Goal: Task Accomplishment & Management: Complete application form

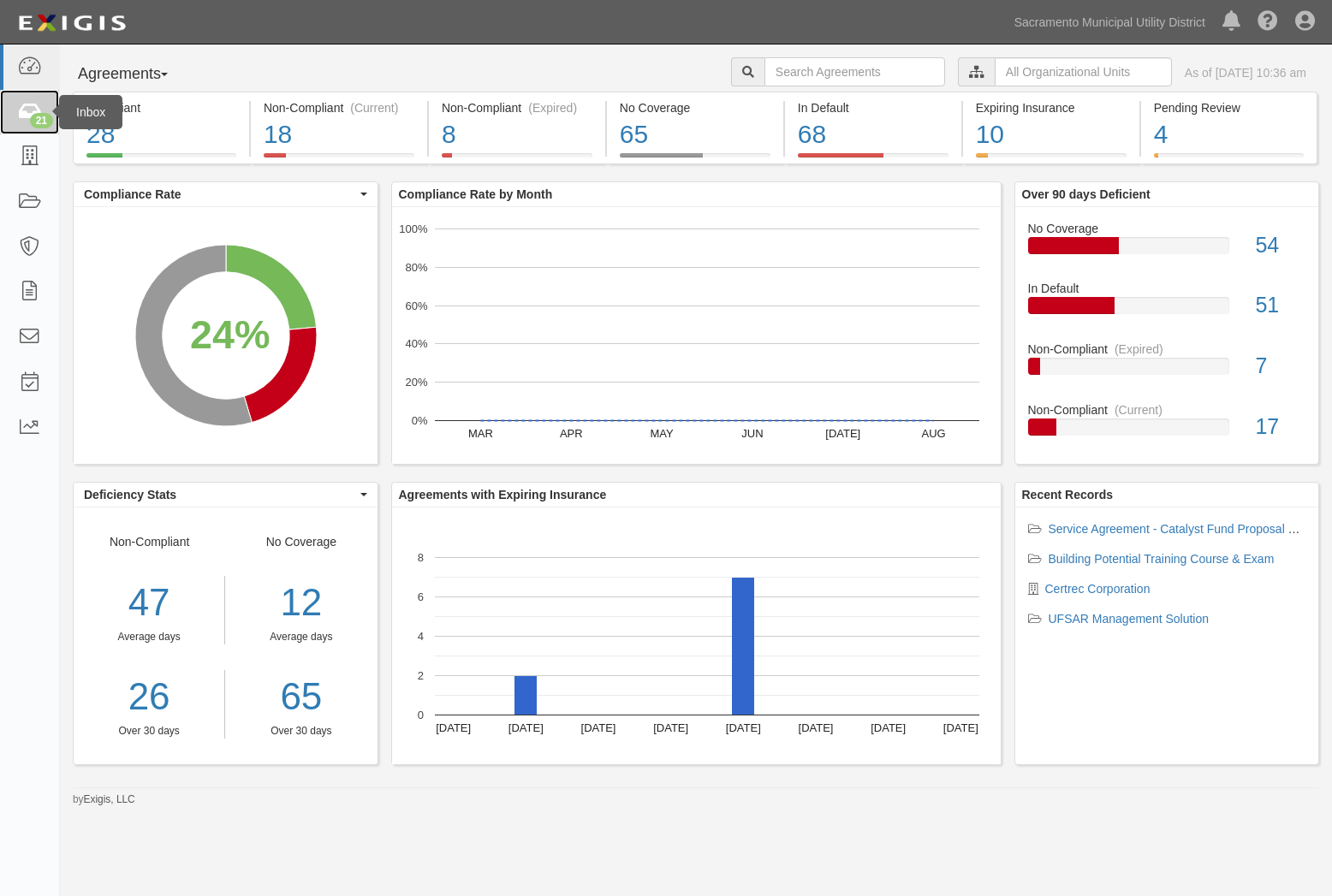
click at [35, 117] on div "21" at bounding box center [41, 121] width 23 height 16
click at [43, 206] on link at bounding box center [30, 202] width 59 height 45
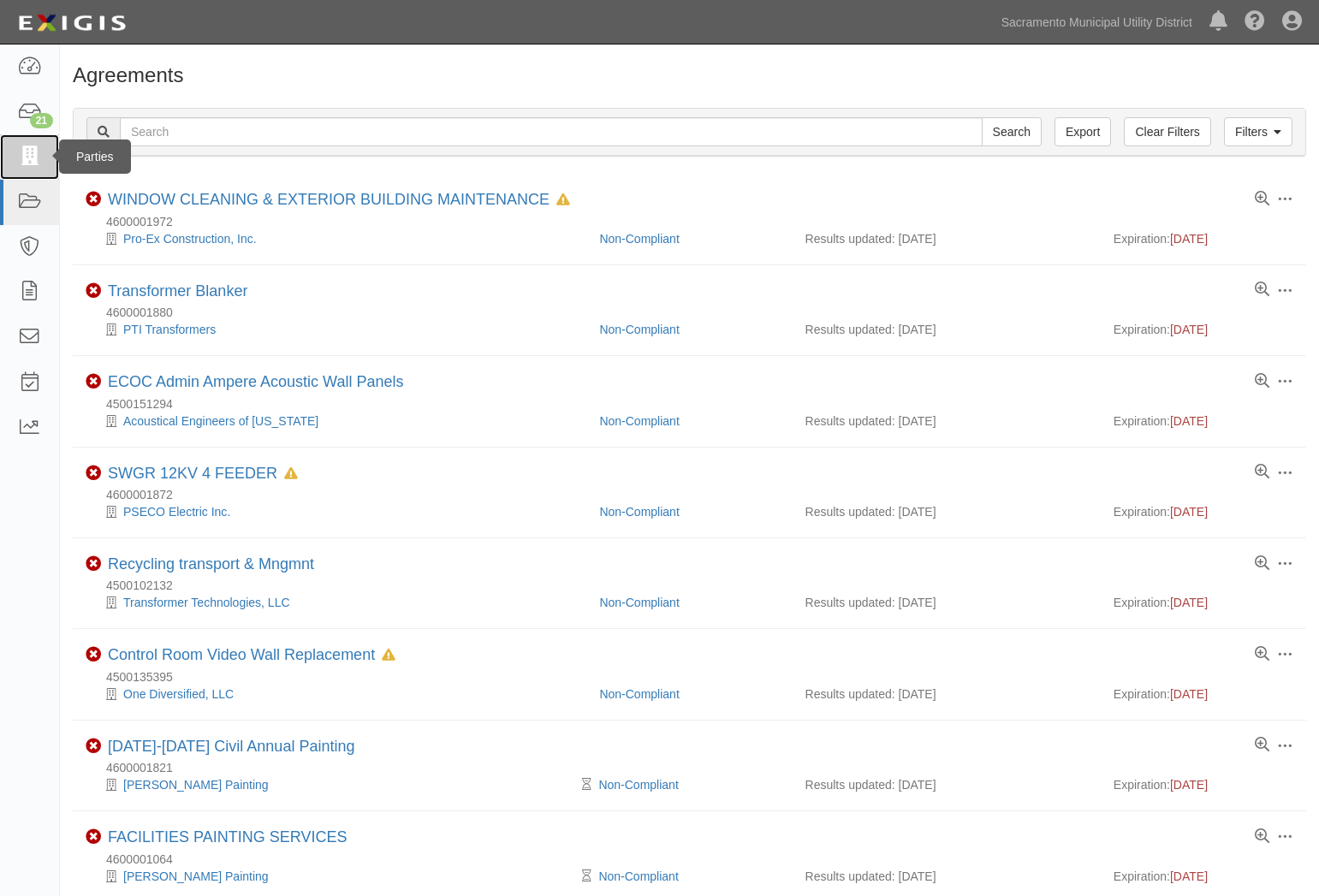
click at [28, 152] on icon at bounding box center [29, 157] width 24 height 19
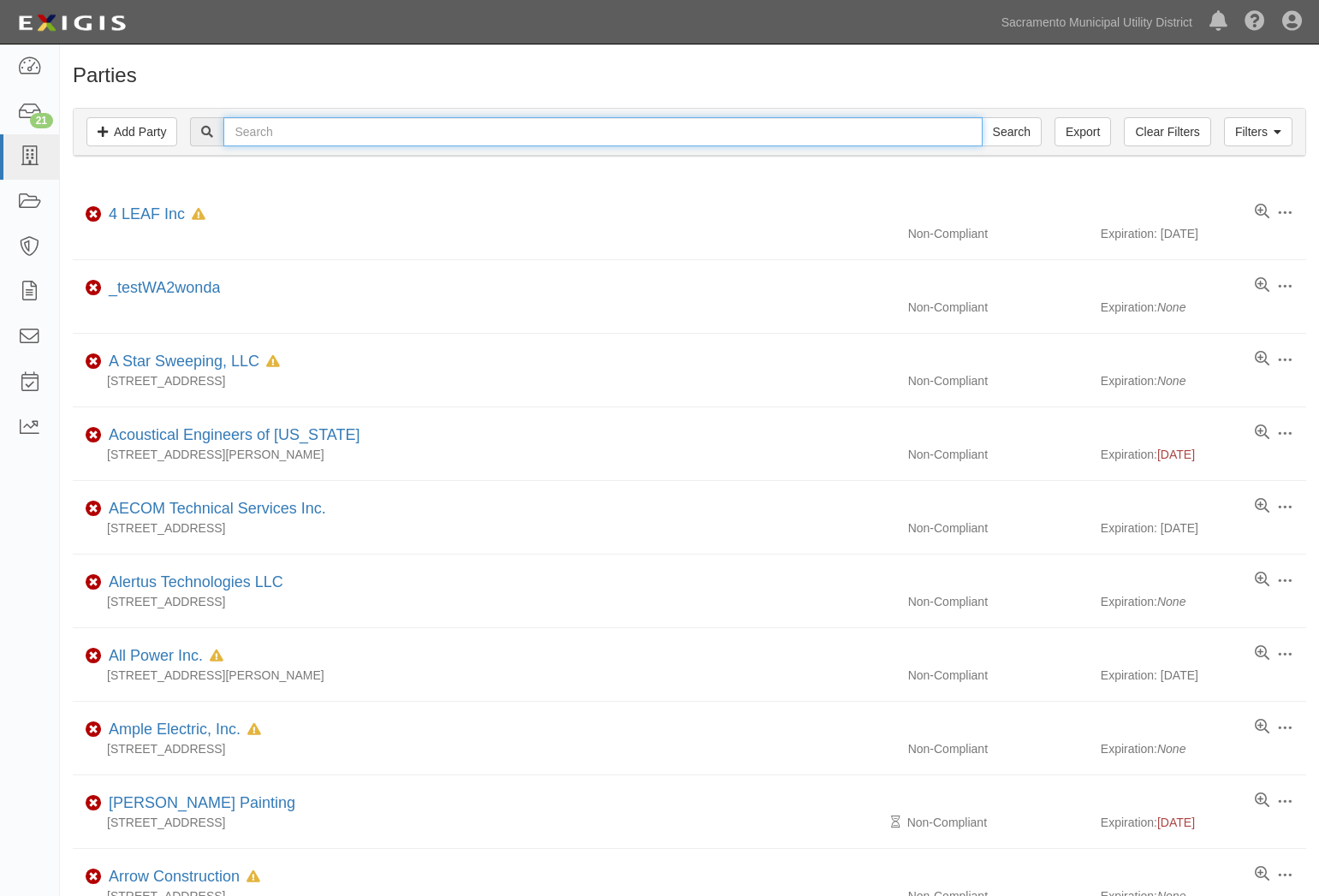
click at [262, 131] on input "text" at bounding box center [603, 131] width 759 height 29
type input "WEI"
click at [981, 117] on input "Search" at bounding box center [1011, 131] width 60 height 29
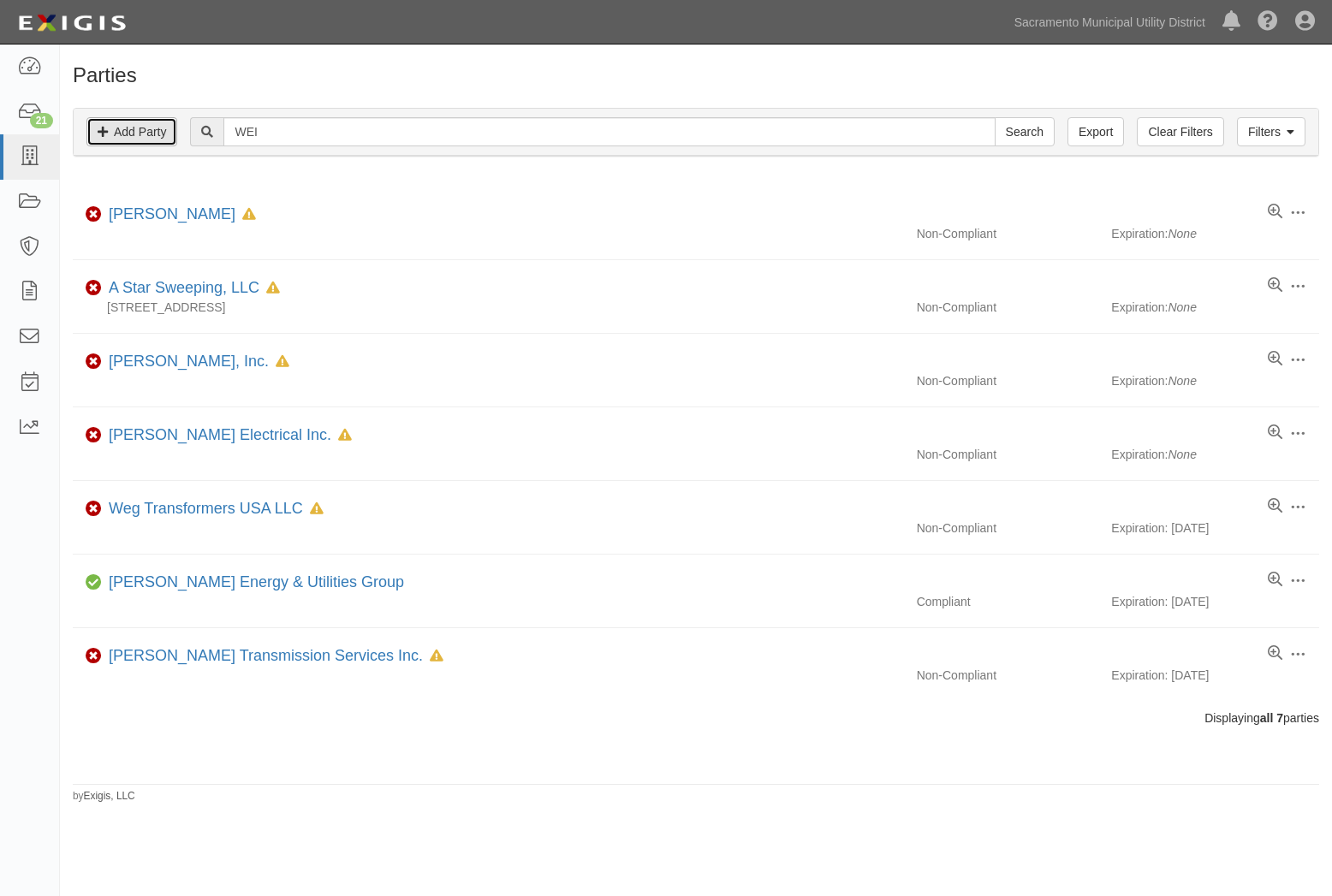
click at [132, 124] on link "Add Party" at bounding box center [132, 131] width 91 height 29
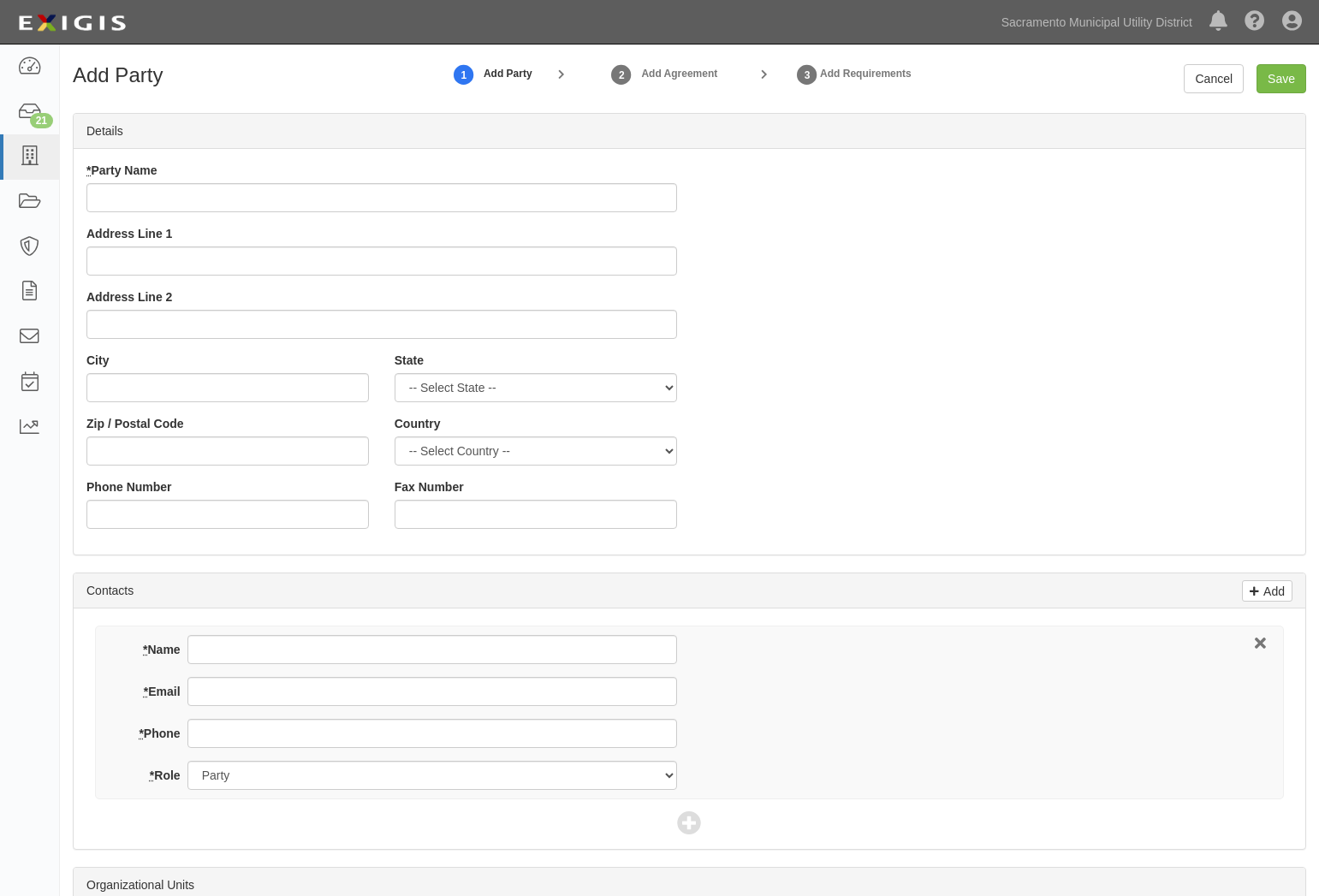
drag, startPoint x: 338, startPoint y: 77, endPoint x: 328, endPoint y: 81, distance: 10.8
click at [328, 81] on h1 "Add Party" at bounding box center [211, 75] width 276 height 22
click at [167, 198] on input "* Party Name" at bounding box center [381, 197] width 591 height 29
paste input "WESTERN ENERGY INSTITUTE"
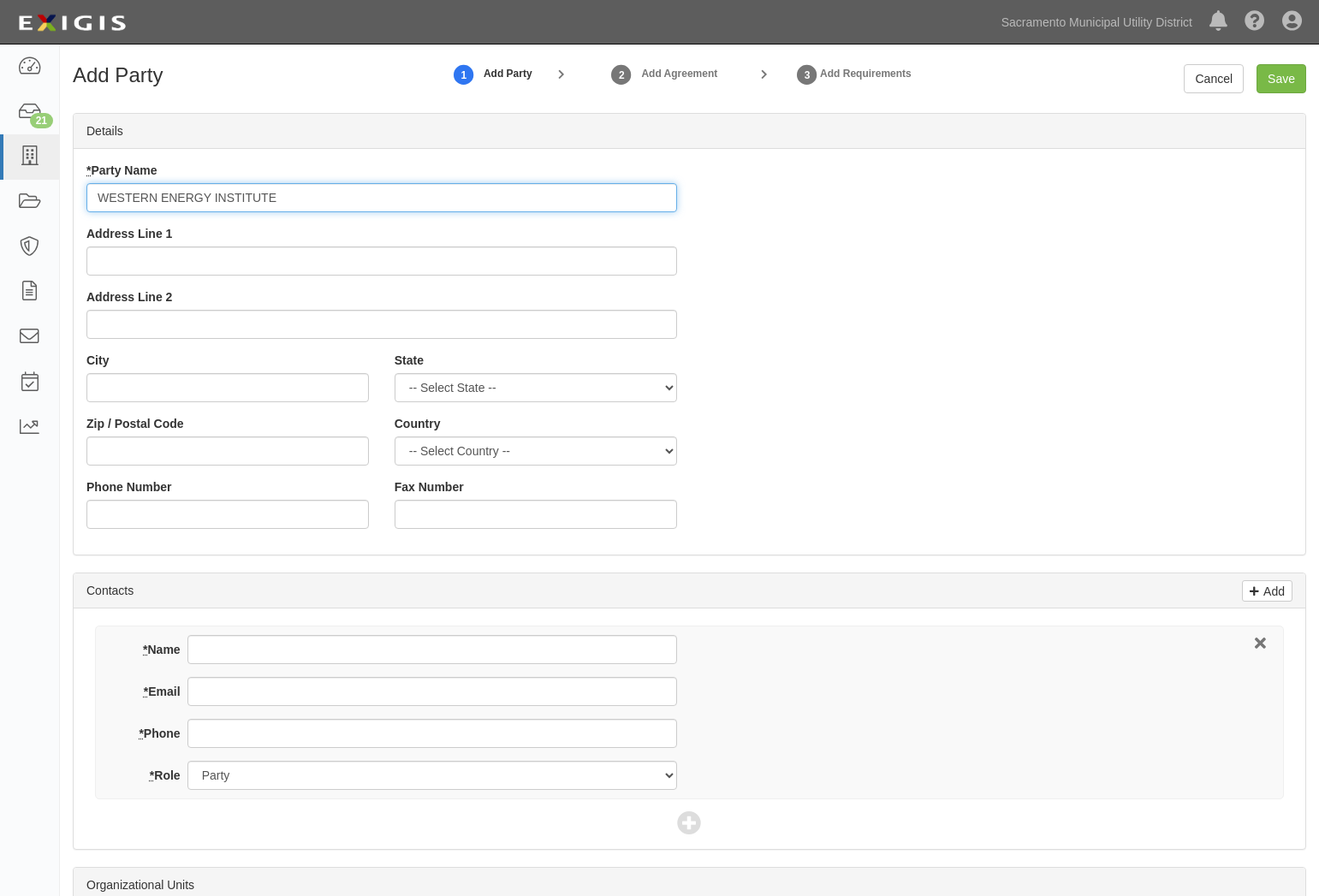
type input "WESTERN ENERGY INSTITUTE"
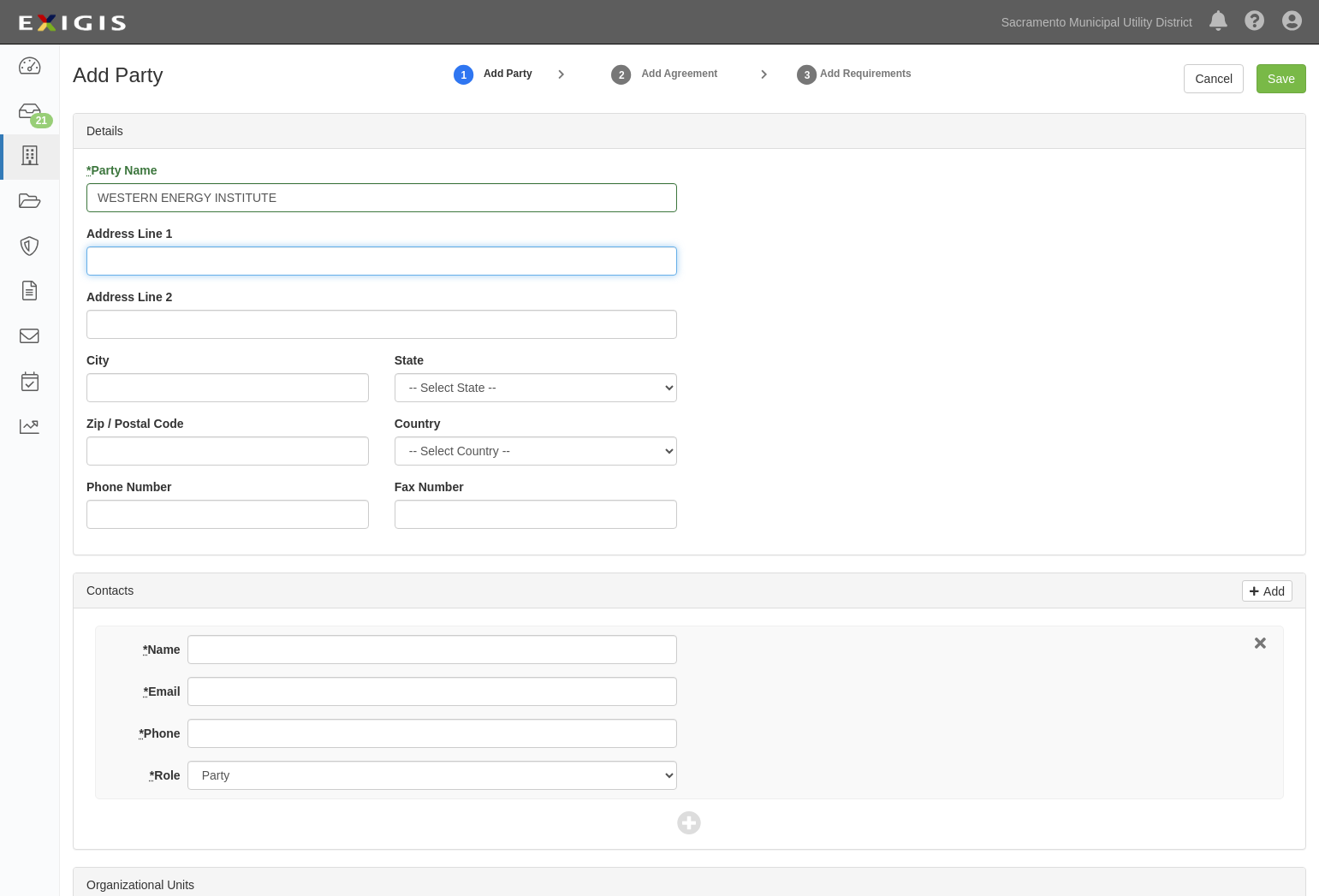
click at [281, 272] on input "Address Line 1" at bounding box center [381, 261] width 591 height 29
paste input "UNIT 58"
type input "UNIT 58"
click at [280, 382] on input "City" at bounding box center [227, 387] width 283 height 29
paste input "PORTLAND"
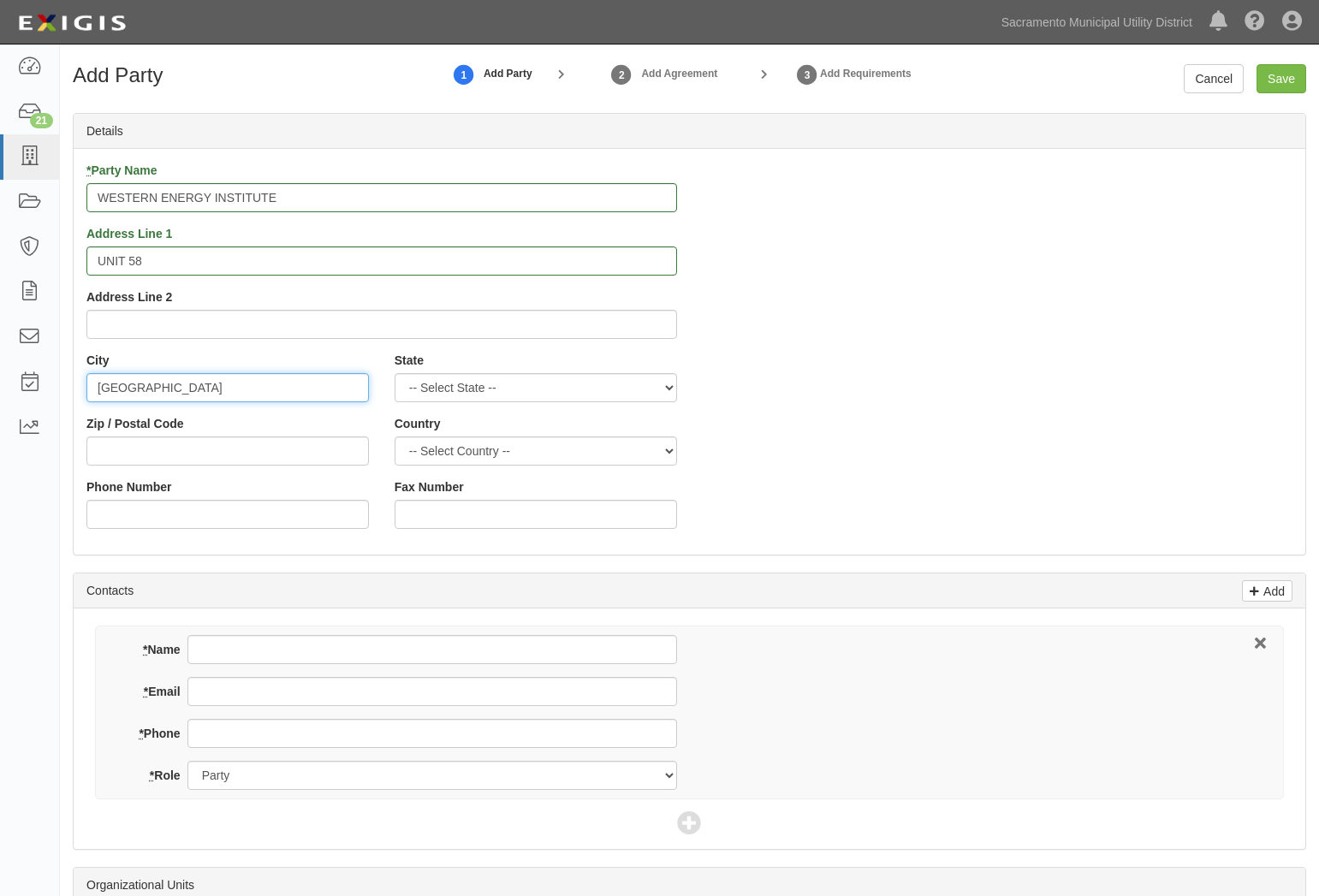
type input "PORTLAND"
click at [648, 399] on select "-- Select State -- Alabama Alaska Arizona Arkansas California Colorado Connecti…" at bounding box center [535, 387] width 283 height 29
select select "OR"
click at [394, 373] on select "-- Select State -- Alabama Alaska Arizona Arkansas California Colorado Connecti…" at bounding box center [535, 387] width 283 height 29
click at [189, 451] on input "Zip / Postal Code" at bounding box center [227, 451] width 283 height 29
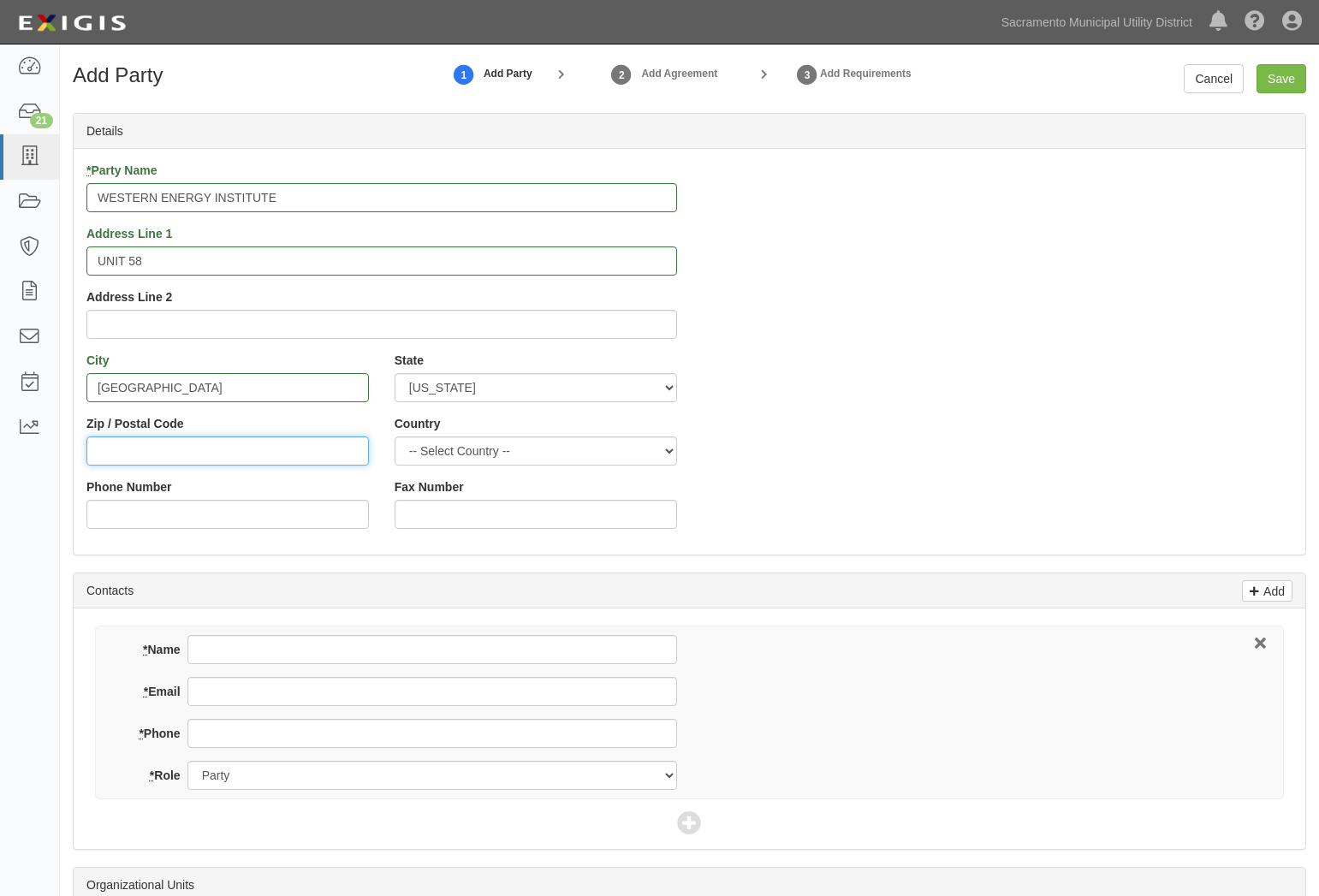
paste input "97208-4800"
type input "97208-4800"
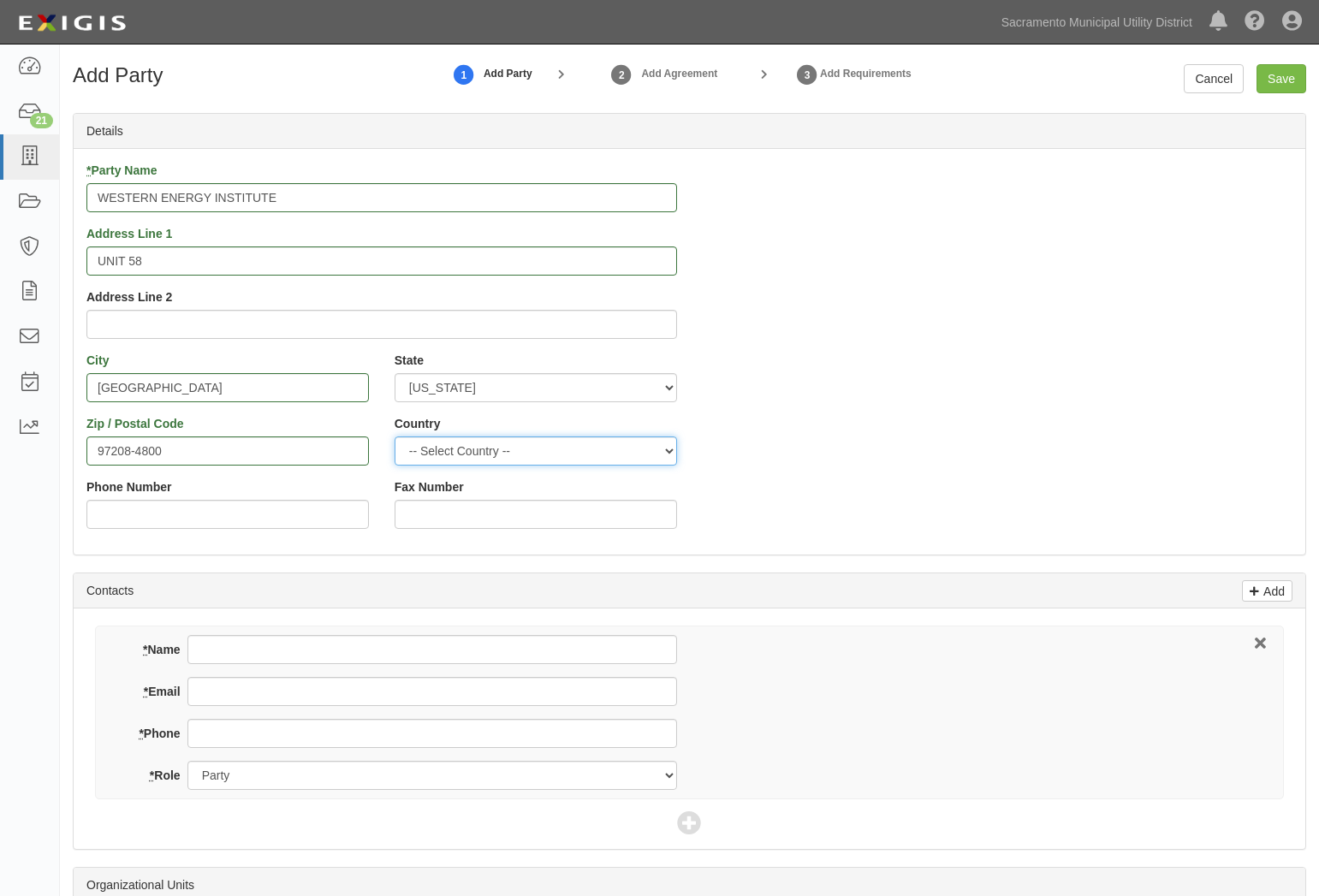
click at [540, 457] on select "-- Select Country -- Canada United States --------------- Afghanistan Åland Isl…" at bounding box center [535, 451] width 283 height 29
select select "US"
click at [394, 437] on select "-- Select Country -- Canada United States --------------- Afghanistan Åland Isl…" at bounding box center [535, 451] width 283 height 29
click at [301, 496] on div "Phone Number" at bounding box center [227, 504] width 283 height 50
click at [343, 506] on input "Phone Number" at bounding box center [227, 514] width 283 height 29
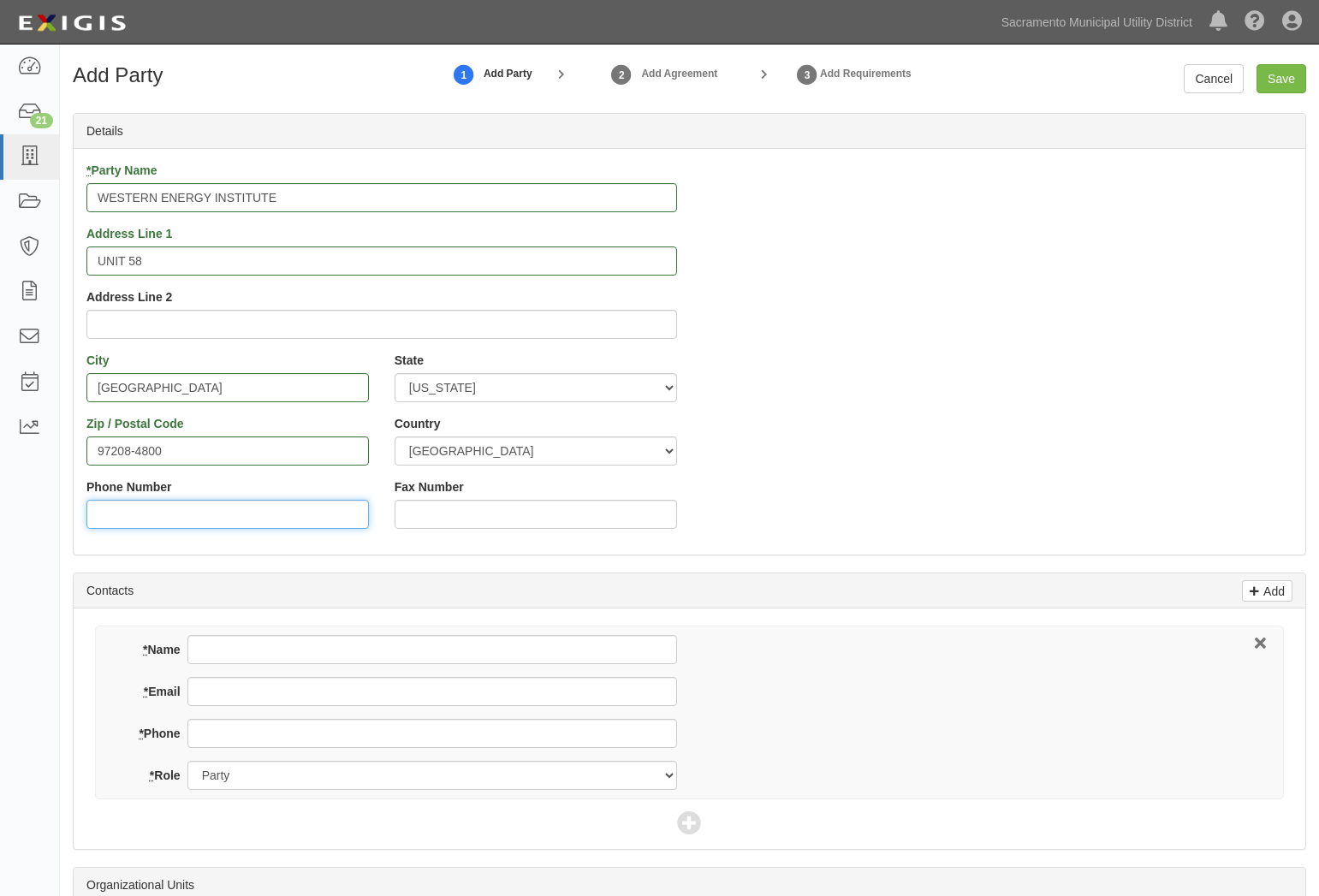
paste input "9712306984"
type input "9712306984"
click at [909, 507] on div "* Party Name WESTERN ENERGY INSTITUTE Address Line 1 UNIT 58 Address Line 2 Cit…" at bounding box center [689, 352] width 1232 height 380
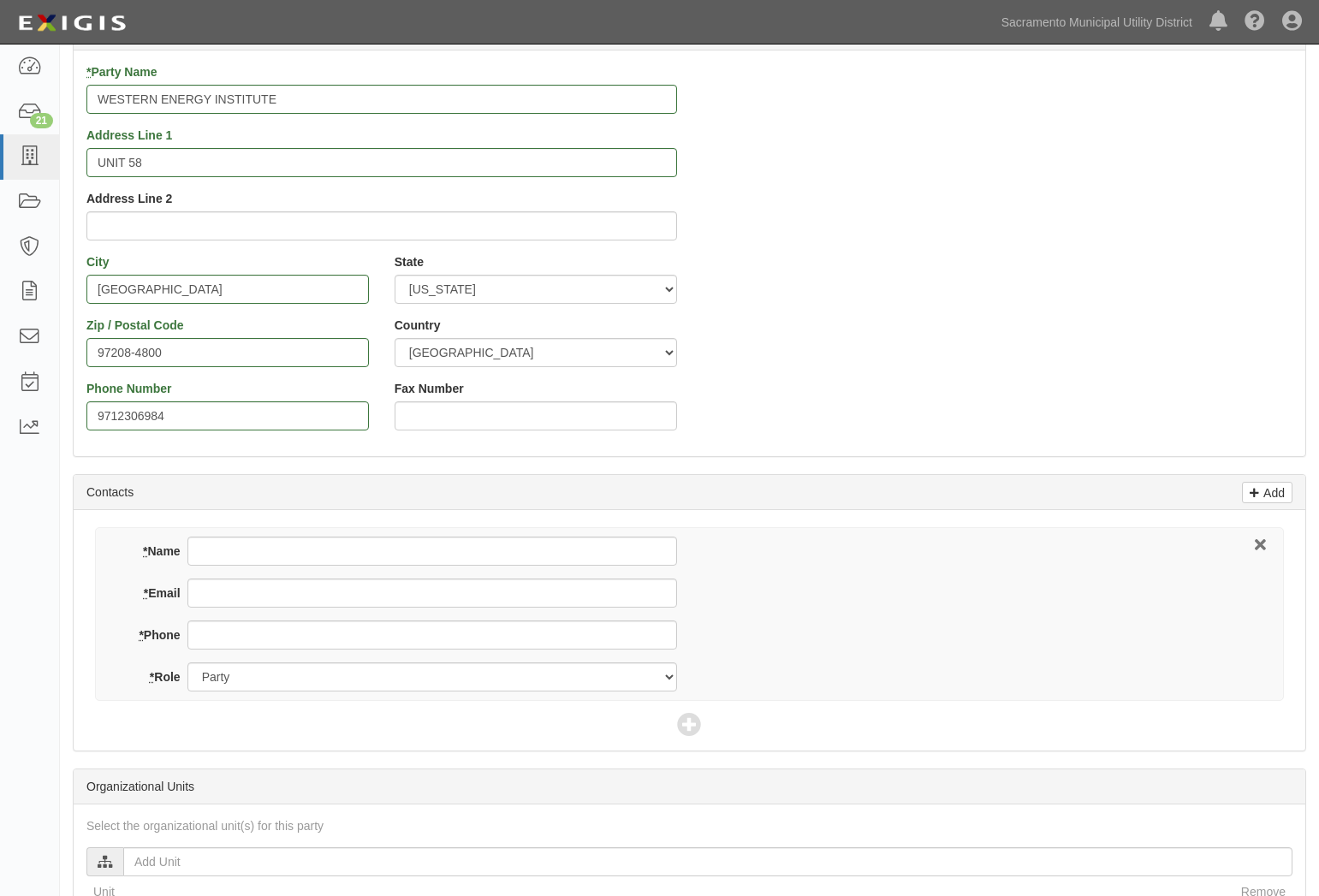
scroll to position [342, 0]
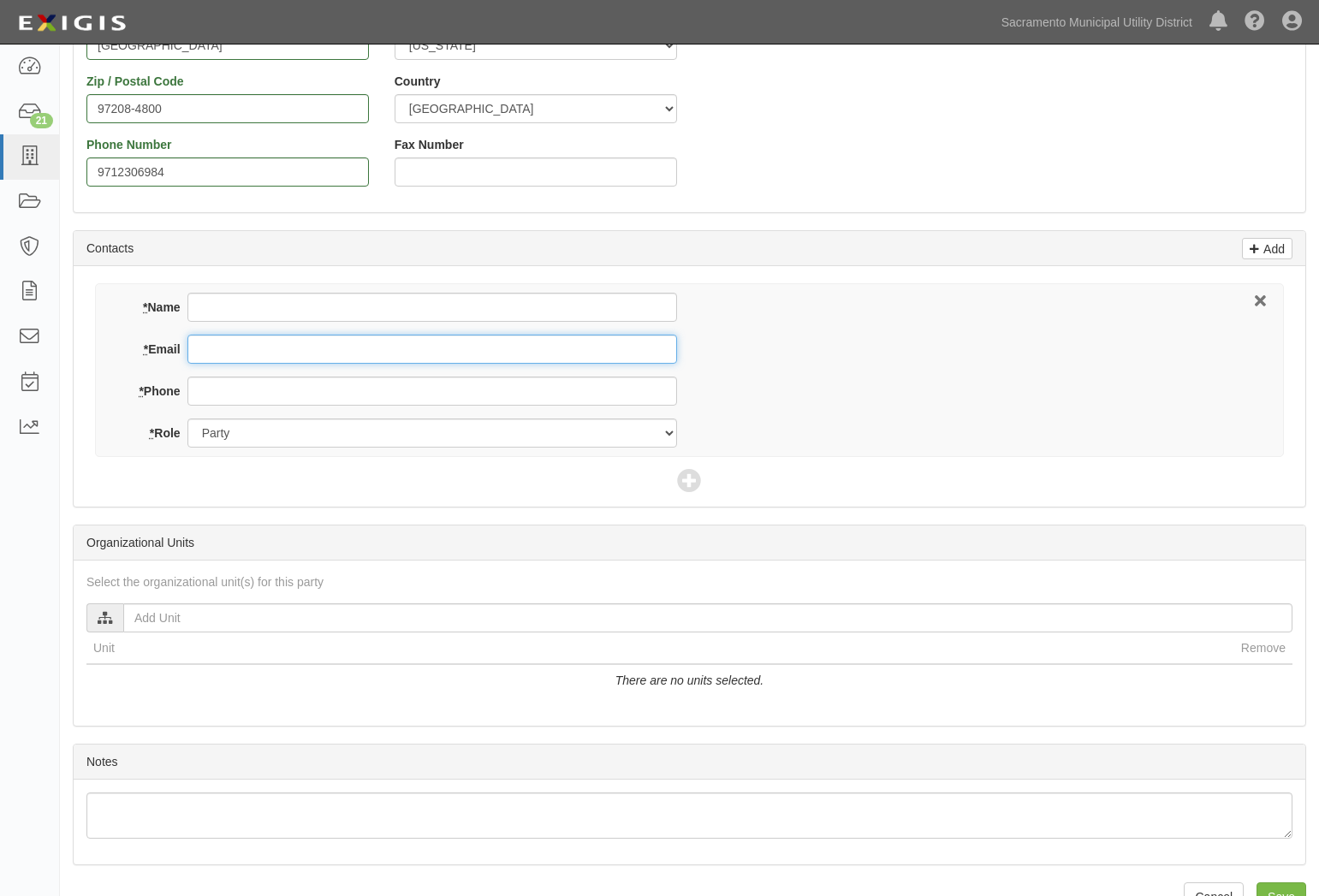
click at [287, 349] on input "* Email" at bounding box center [432, 349] width 490 height 29
paste input "Iserson@westernenergy.org"
type input "Iserson@westernenergy.org"
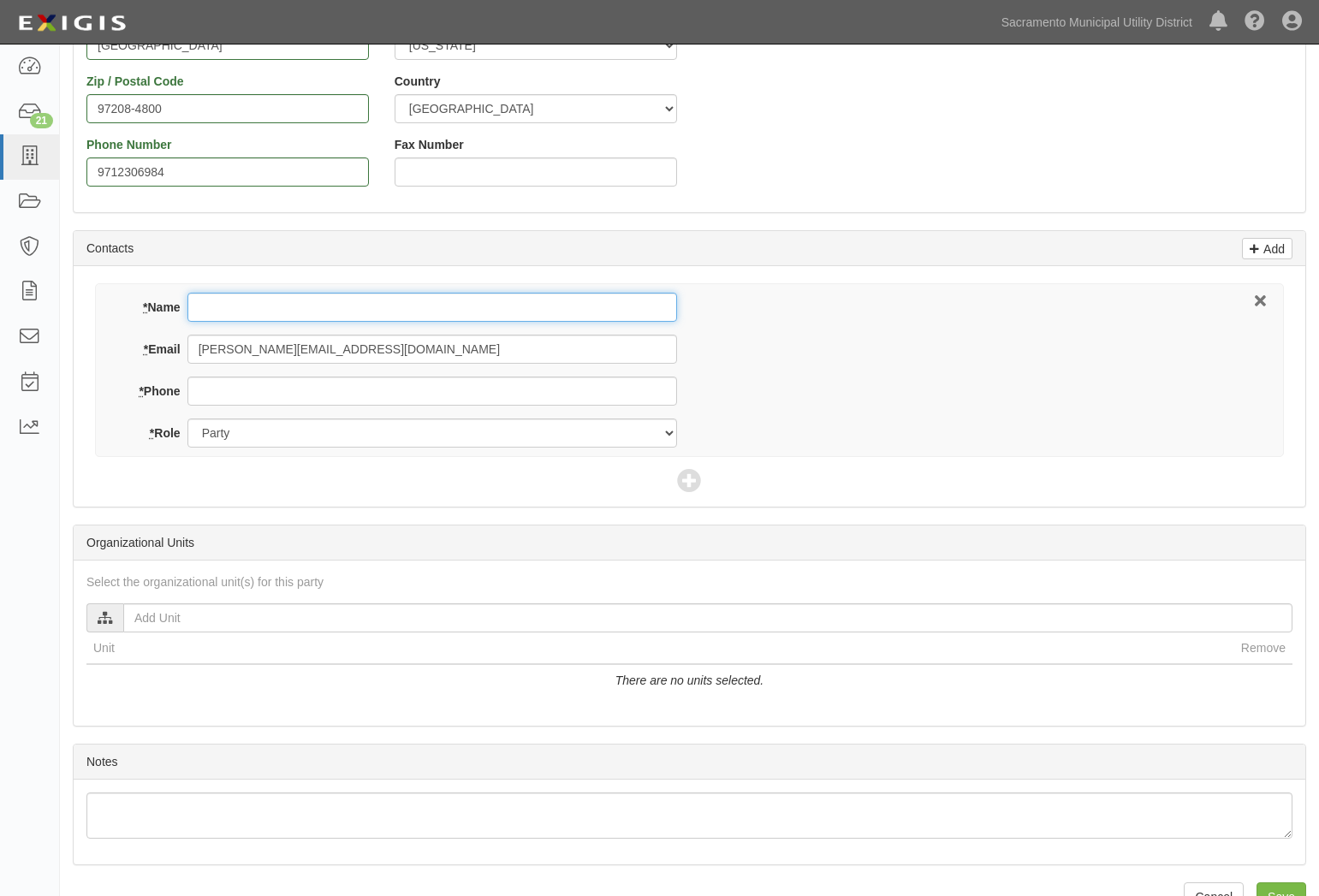
click at [277, 308] on input "* Name" at bounding box center [432, 307] width 490 height 29
drag, startPoint x: 250, startPoint y: 310, endPoint x: 263, endPoint y: 317, distance: 14.8
click at [250, 309] on input "Melissa Lserson" at bounding box center [432, 307] width 490 height 29
type input "Melissa Iserson"
click at [386, 469] on div "* Name Melissa Iserson * Email Iserson@westernenergy.org * Phone * Role Party B…" at bounding box center [689, 386] width 1232 height 240
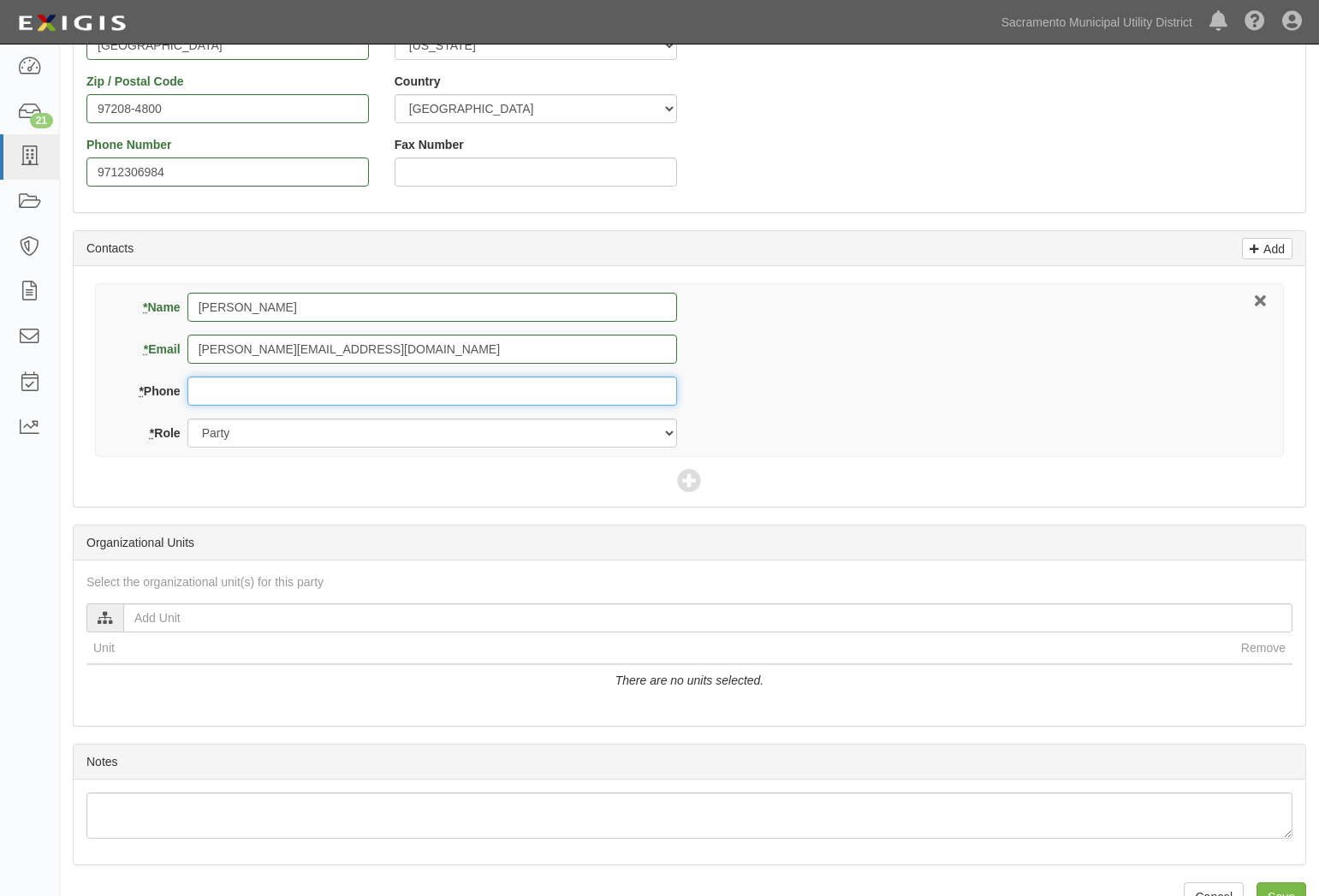
click at [336, 384] on input "* Phone" at bounding box center [432, 390] width 490 height 29
paste input "971.435.0273"
type input "971.435.0273"
click at [834, 418] on div "* Name Melissa Iserson * Email Iserson@westernenergy.org * Phone 971.435.0273 *…" at bounding box center [689, 369] width 1189 height 173
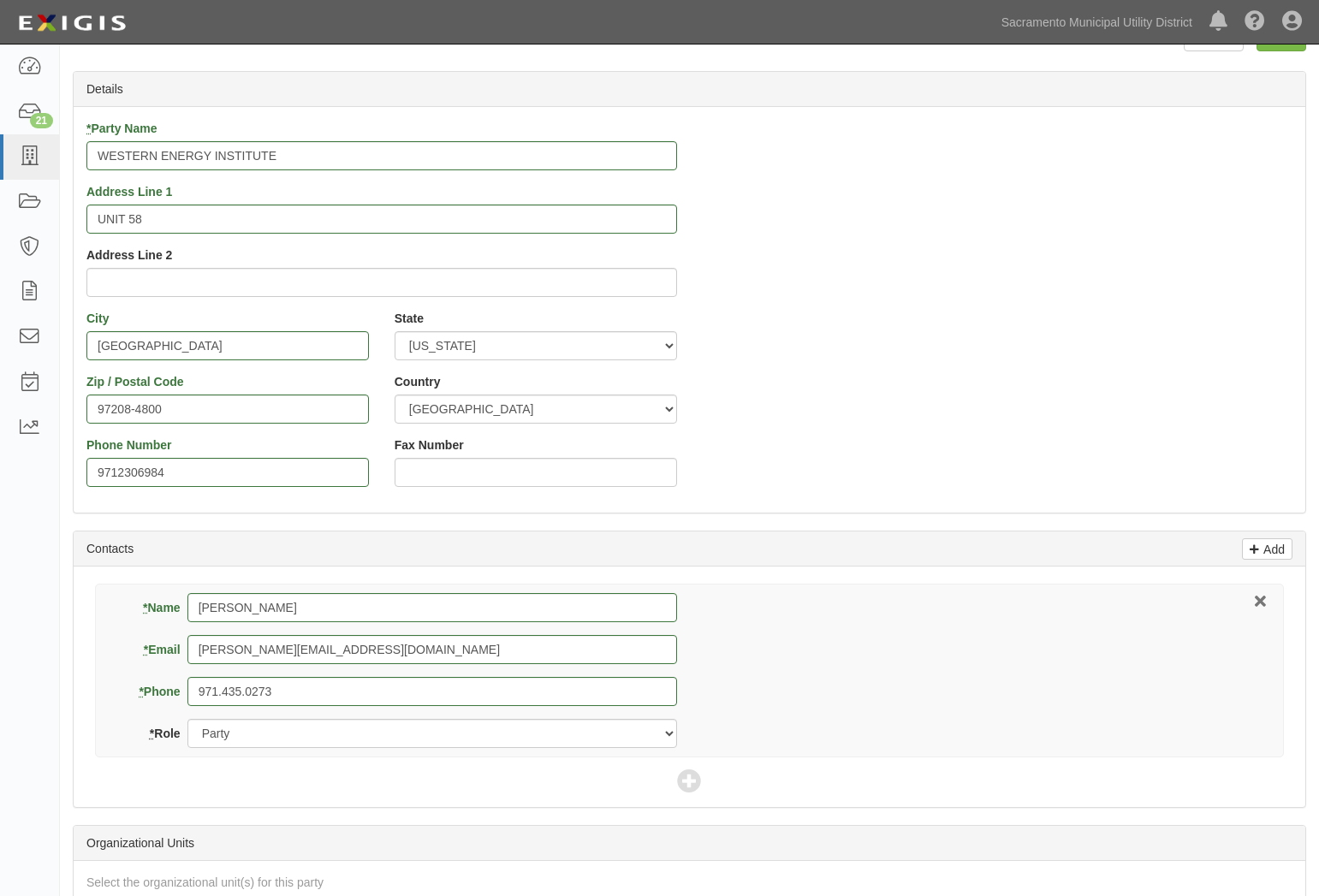
scroll to position [0, 0]
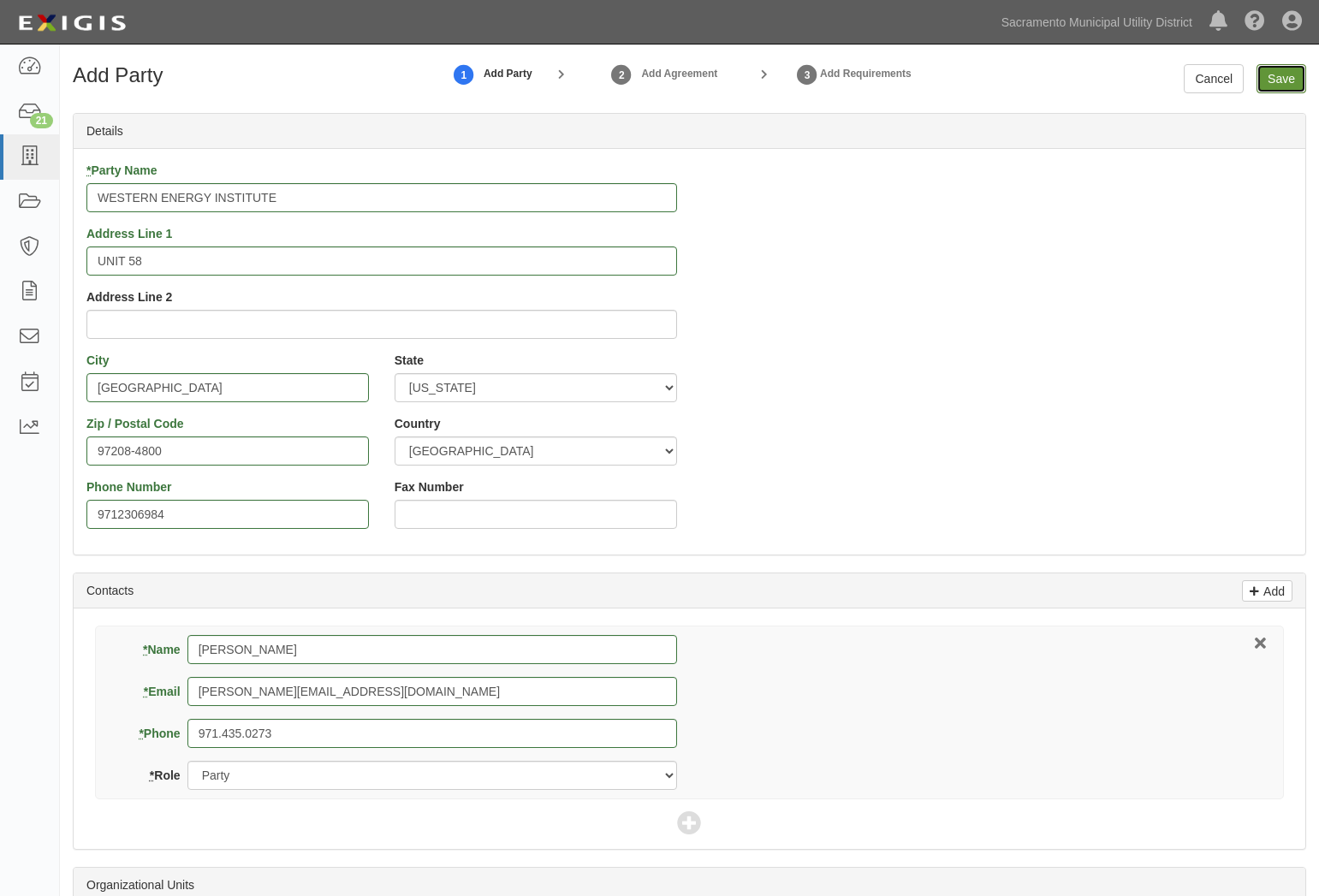
click at [1285, 79] on input "Save" at bounding box center [1282, 78] width 50 height 29
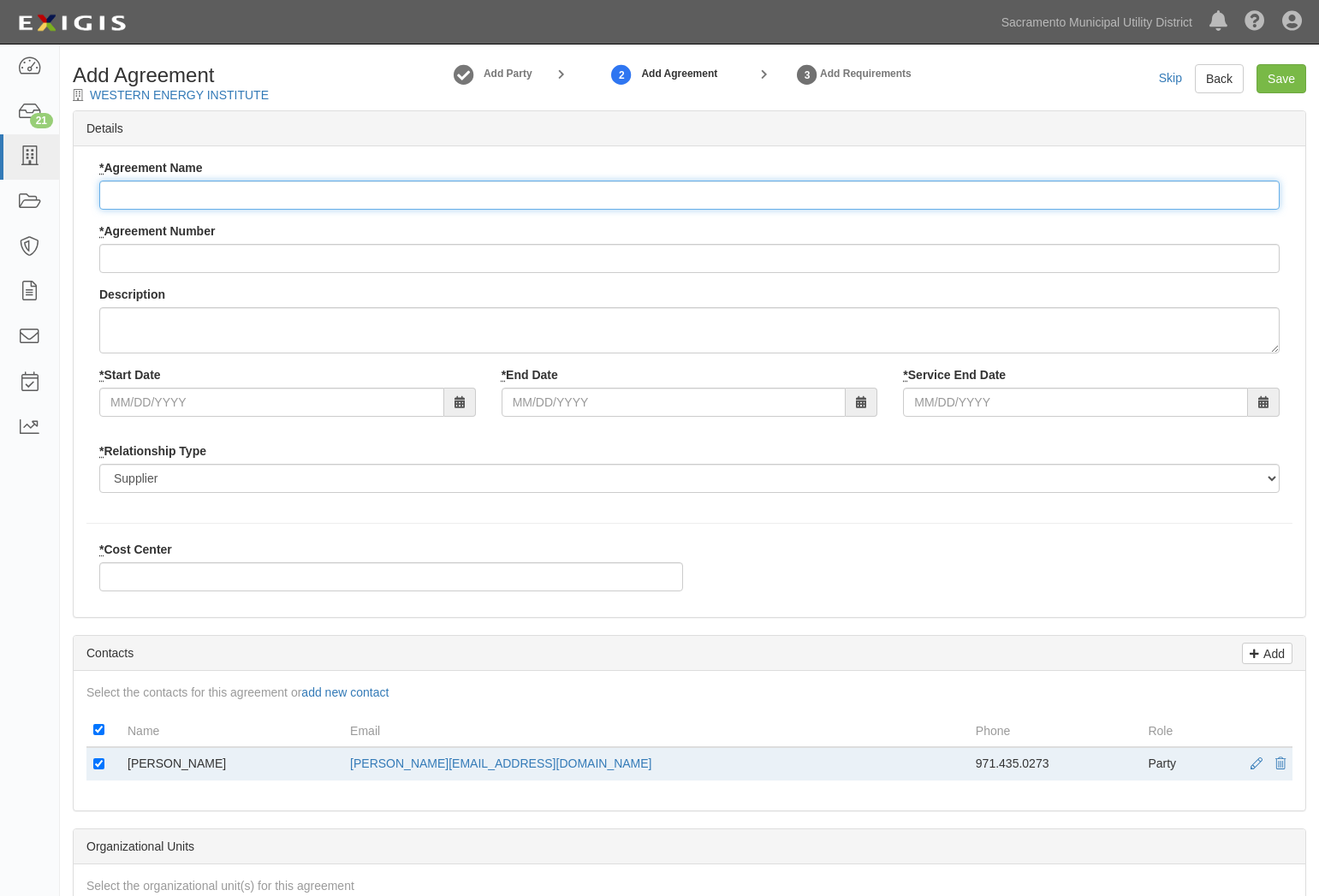
click at [260, 191] on input "* Agreement Name" at bounding box center [689, 195] width 1180 height 29
type input "WEI Electric Utility Courses"
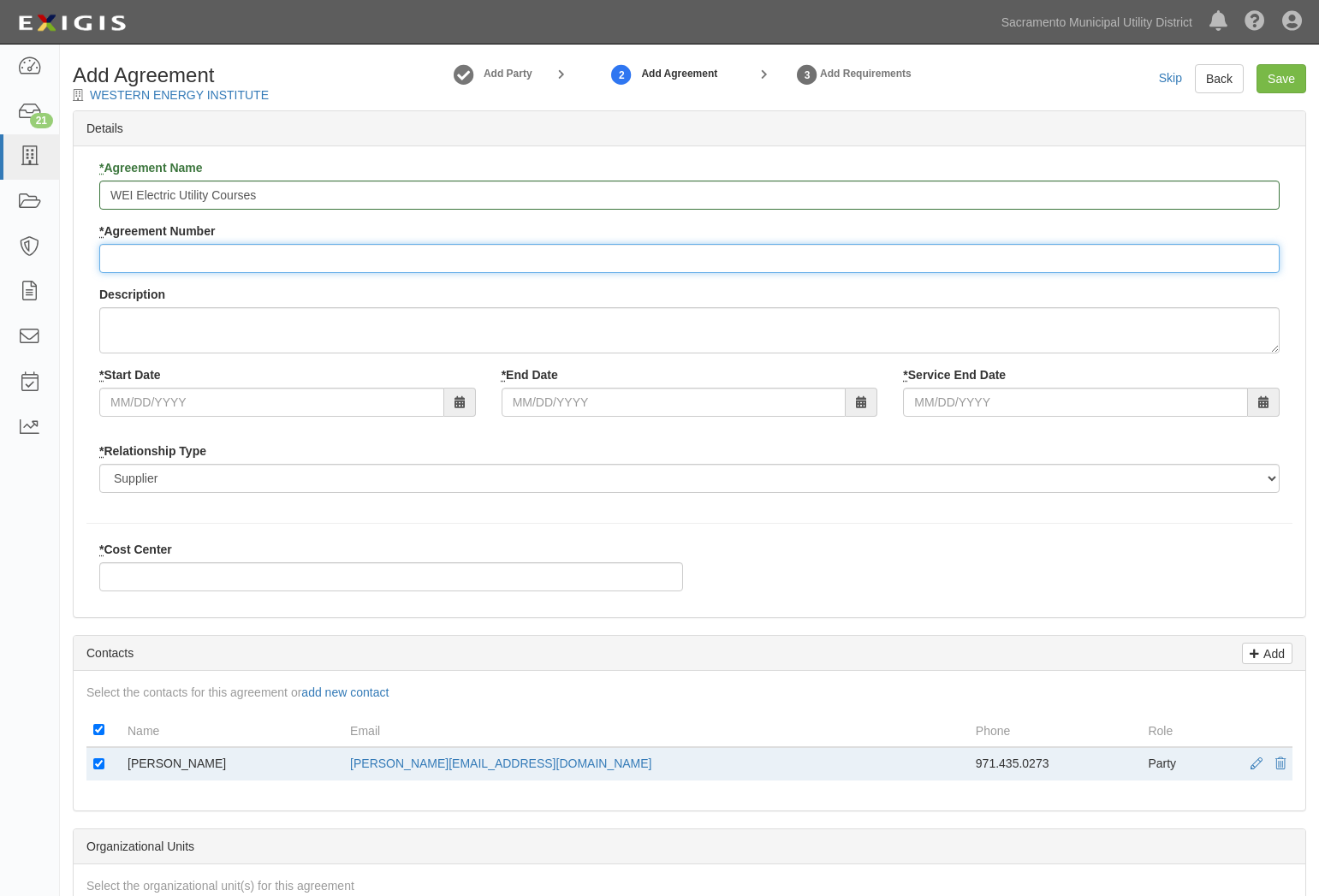
click at [237, 253] on input "* Agreement Number" at bounding box center [689, 258] width 1180 height 29
type input "4500153620"
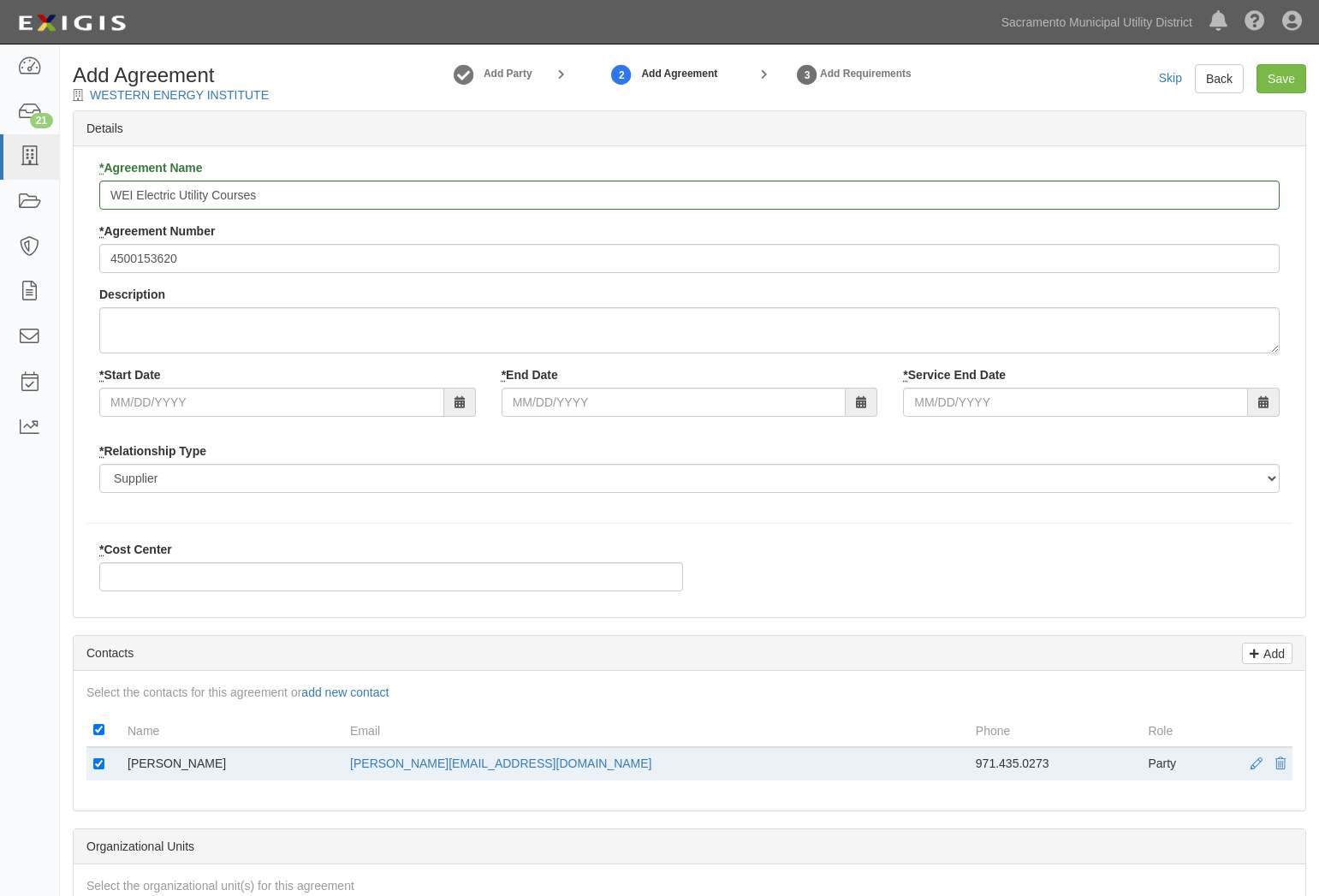
click at [463, 402] on icon at bounding box center [459, 403] width 10 height 12
click at [455, 413] on span at bounding box center [460, 402] width 32 height 29
click at [321, 401] on input "* Start Date" at bounding box center [272, 402] width 345 height 29
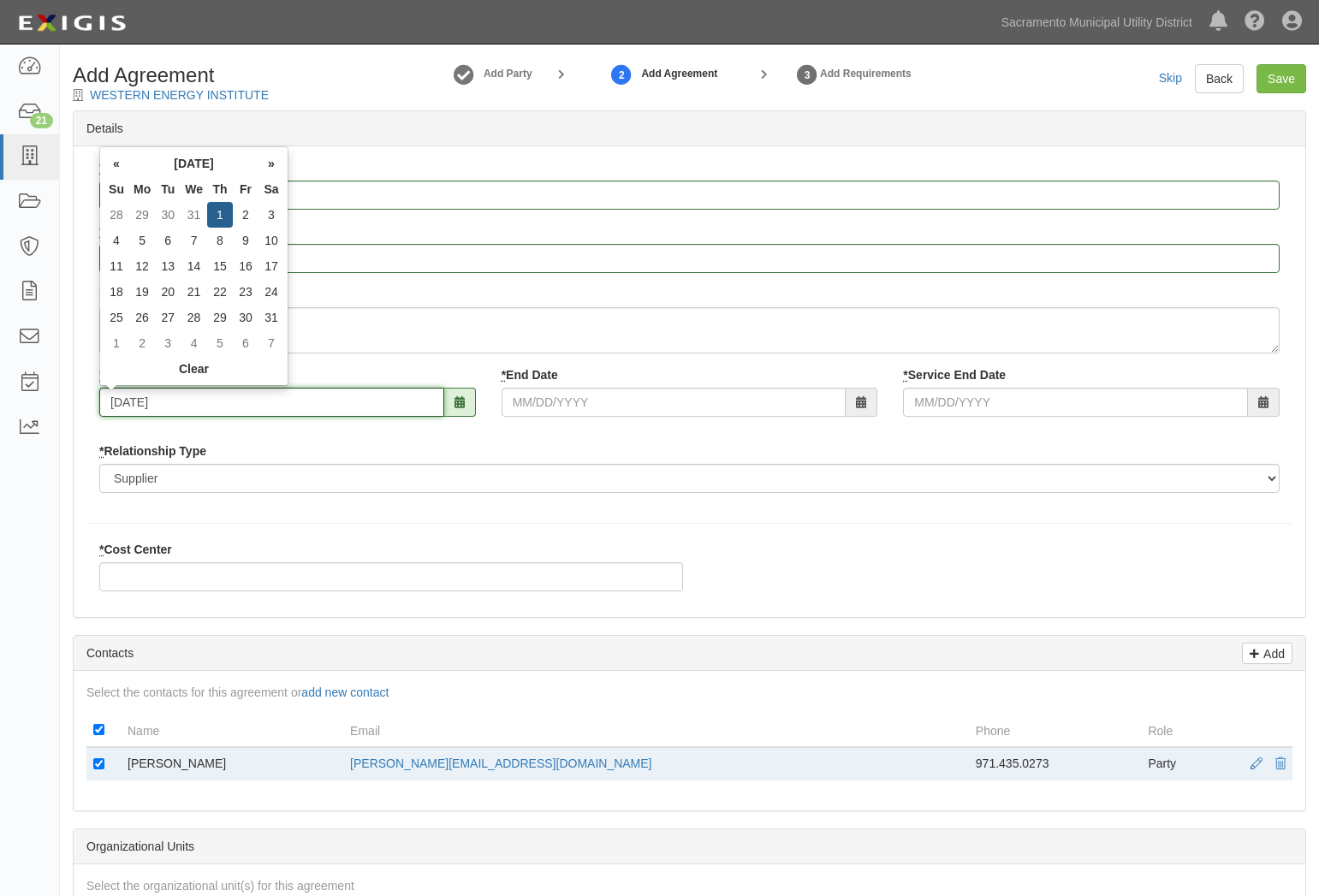
type input "01/01/2026"
drag, startPoint x: 649, startPoint y: 506, endPoint x: 600, endPoint y: 409, distance: 108.7
click at [648, 506] on div "* Agreement Name WEI Electric Utility Courses * Agreement Number 4500153620 Des…" at bounding box center [689, 382] width 1232 height 471
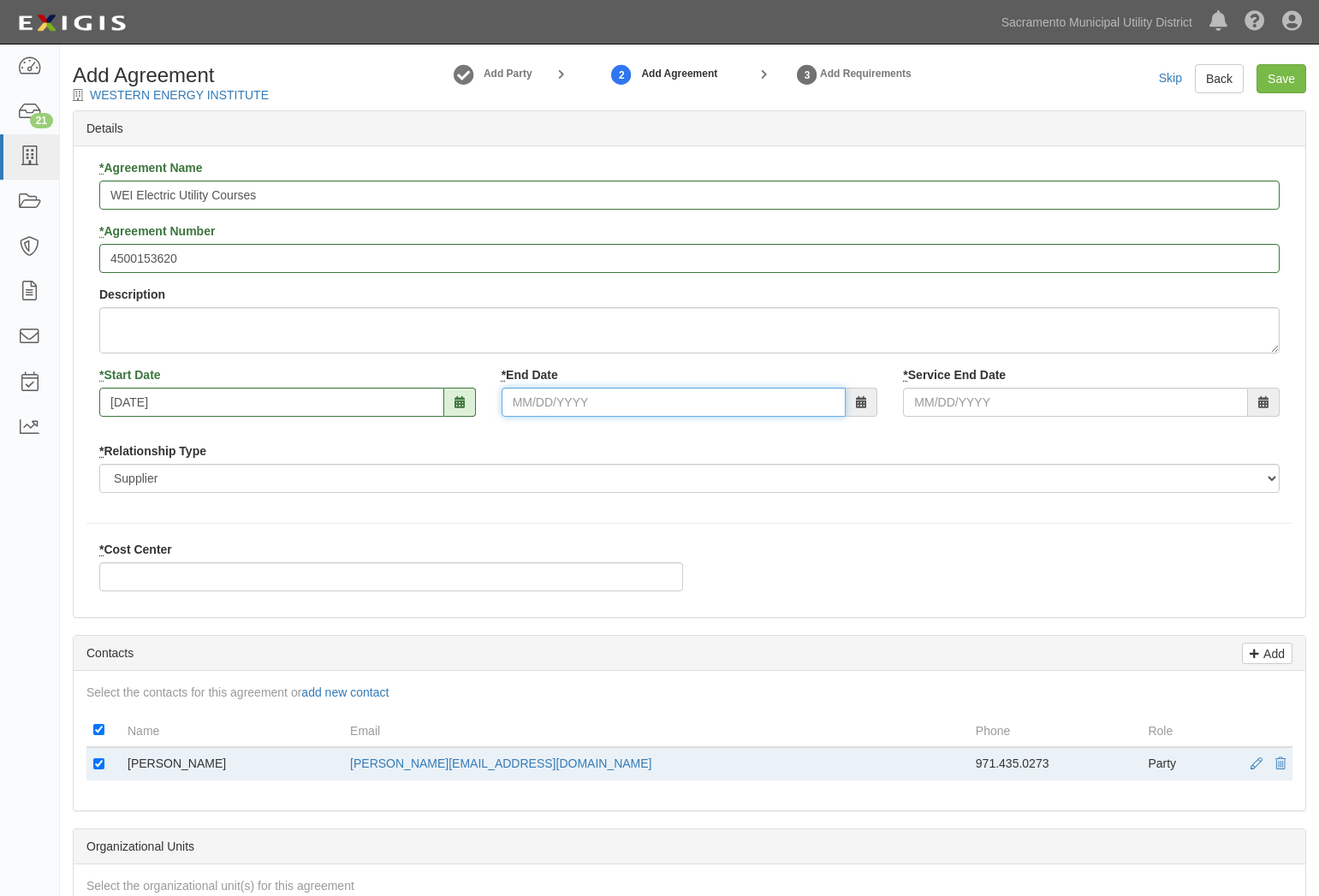
click at [593, 403] on input "* End Date" at bounding box center [674, 402] width 345 height 29
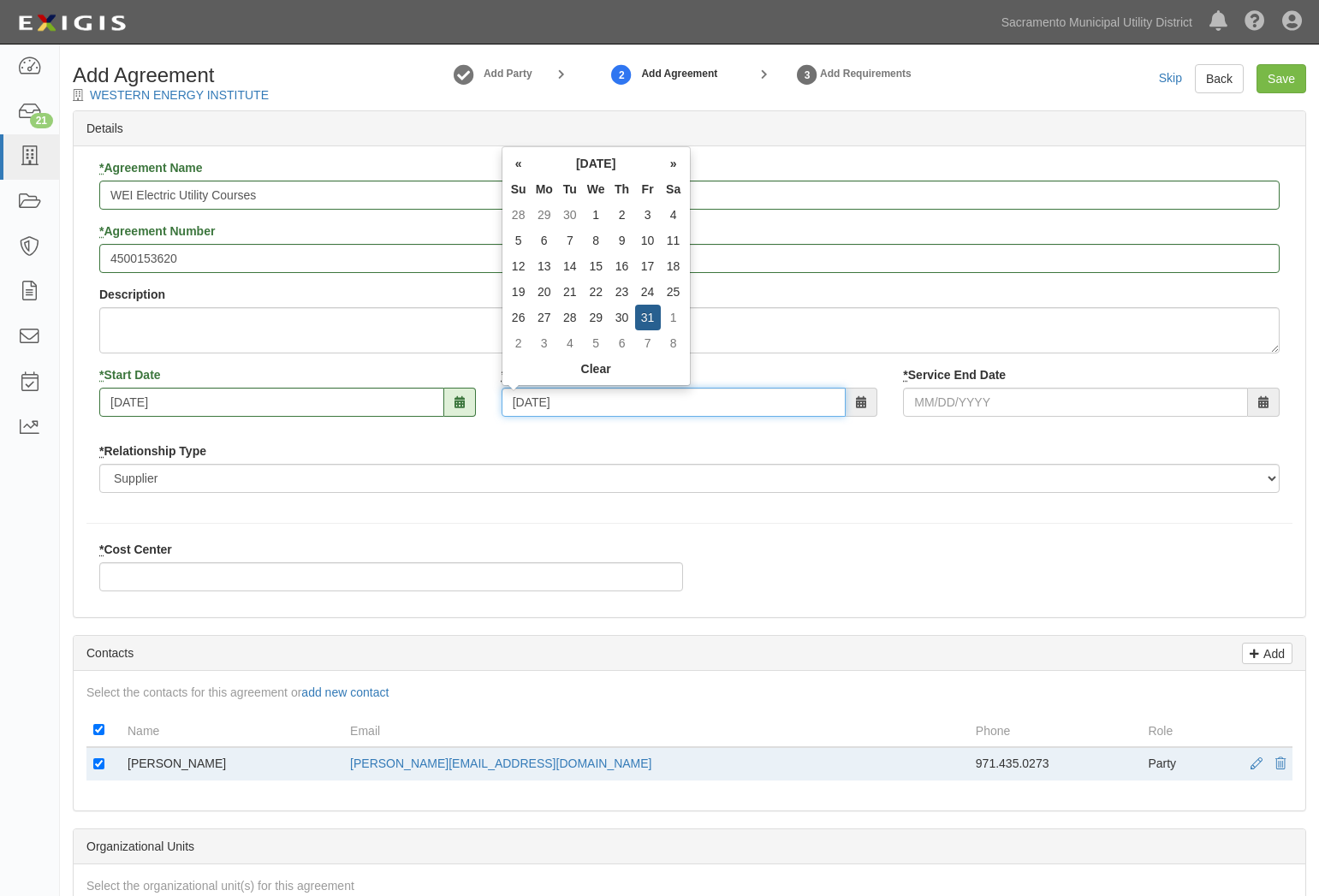
type input "12/31/2027"
click at [369, 518] on div "* Agreement Name WEI Electric Utility Courses * Agreement Number 4500153620 Des…" at bounding box center [689, 382] width 1232 height 471
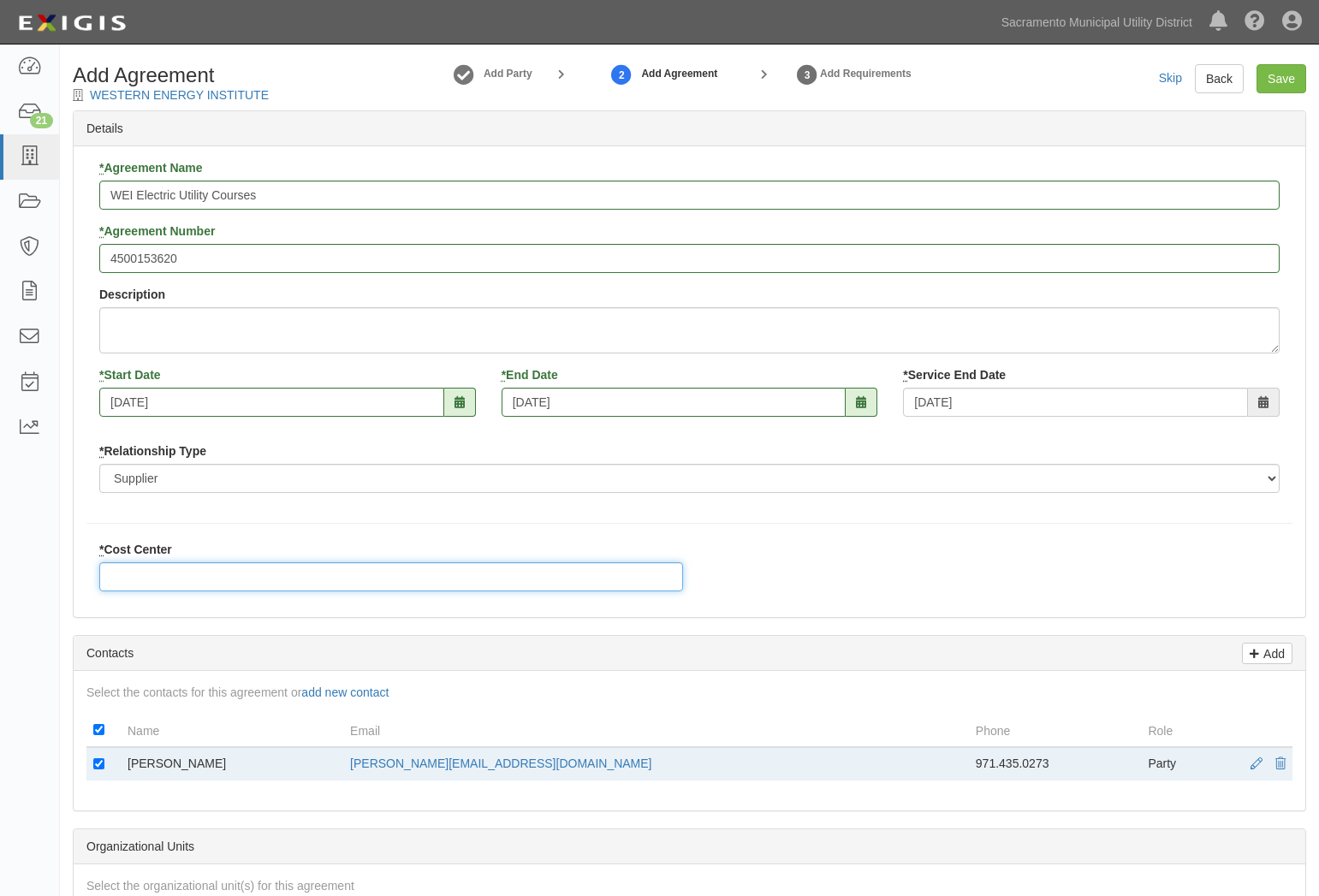
click at [264, 563] on input "* Cost Center" at bounding box center [391, 576] width 583 height 29
paste input "4001880"
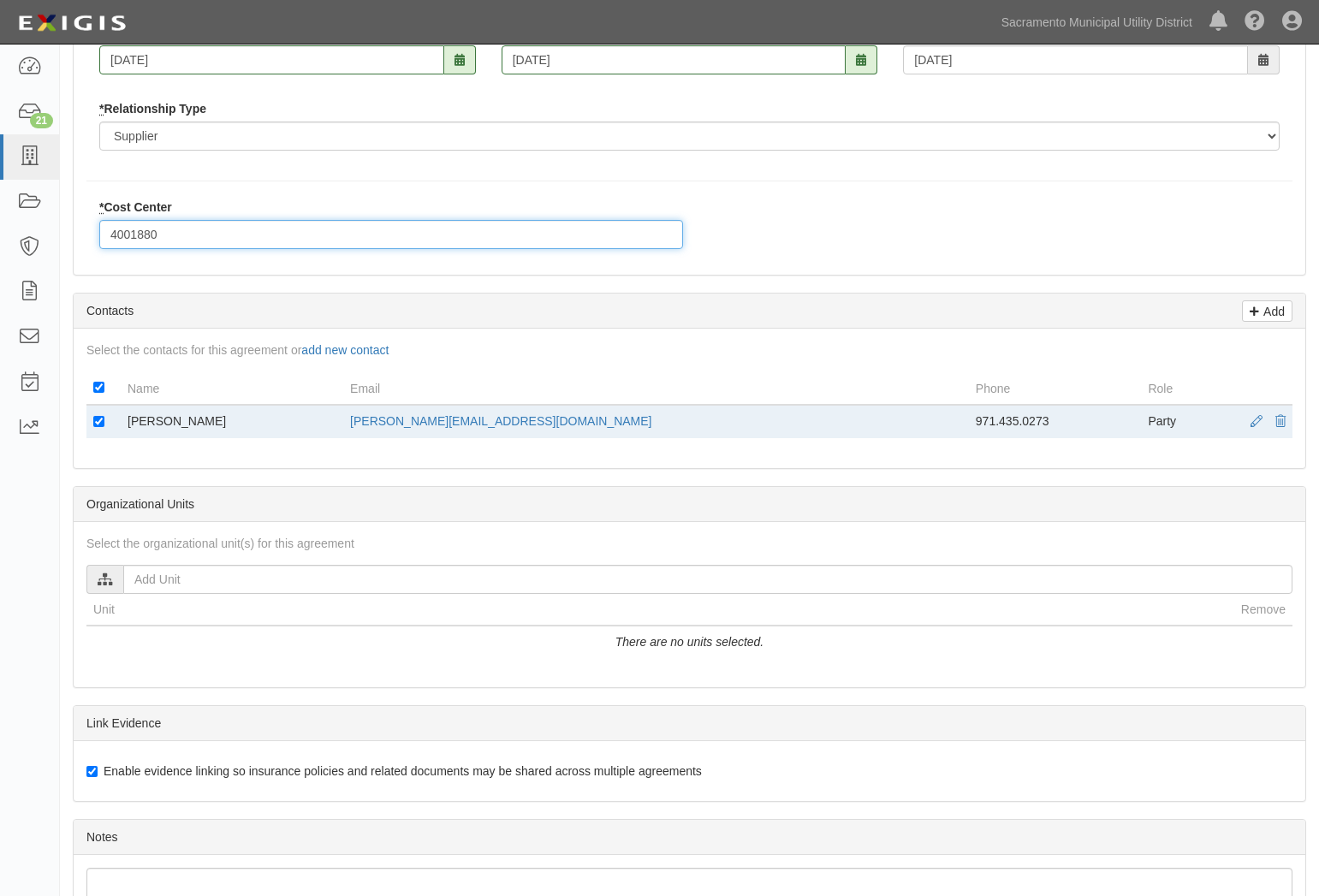
scroll to position [600, 0]
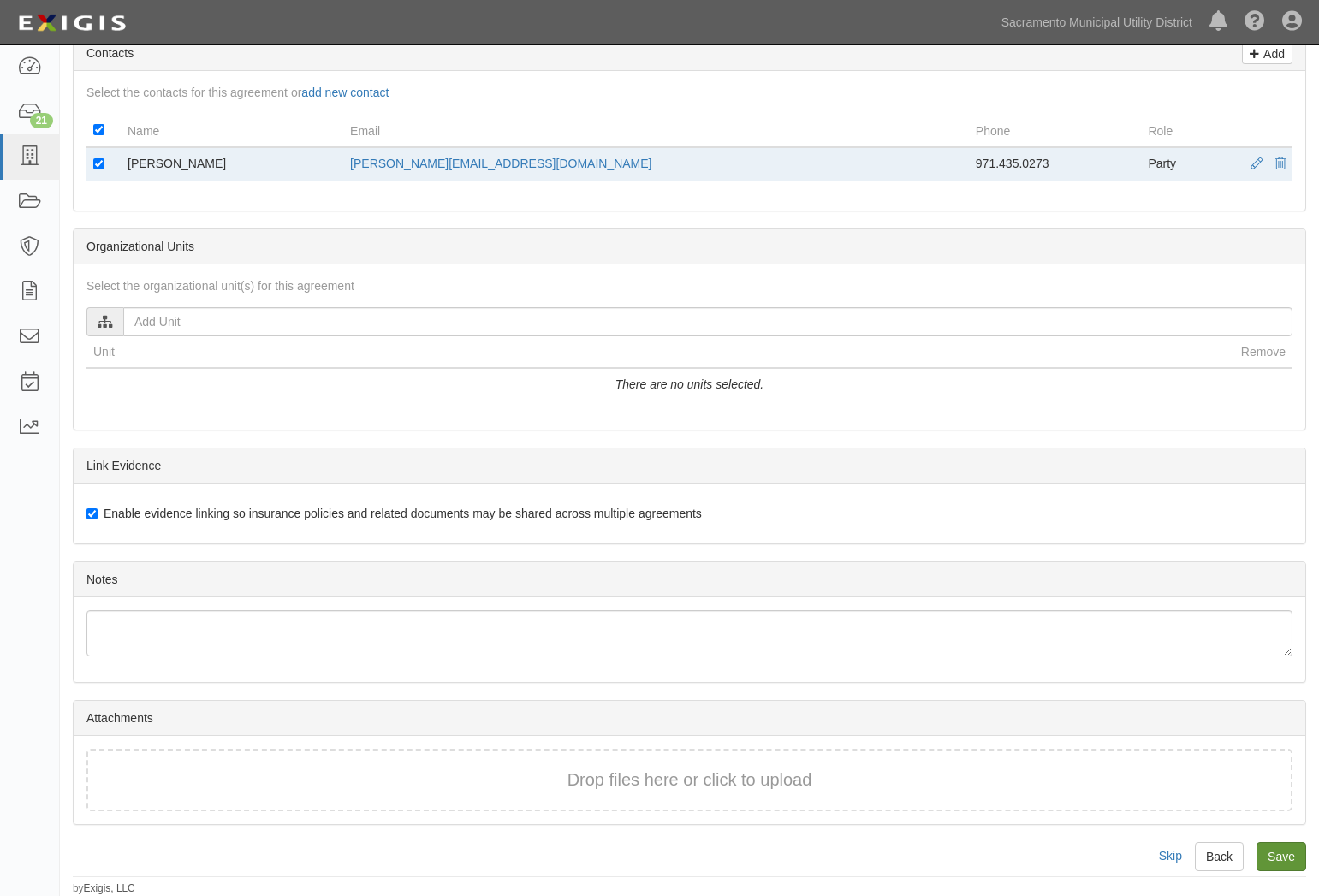
type input "4001880"
click at [1293, 859] on input "Save" at bounding box center [1282, 856] width 50 height 29
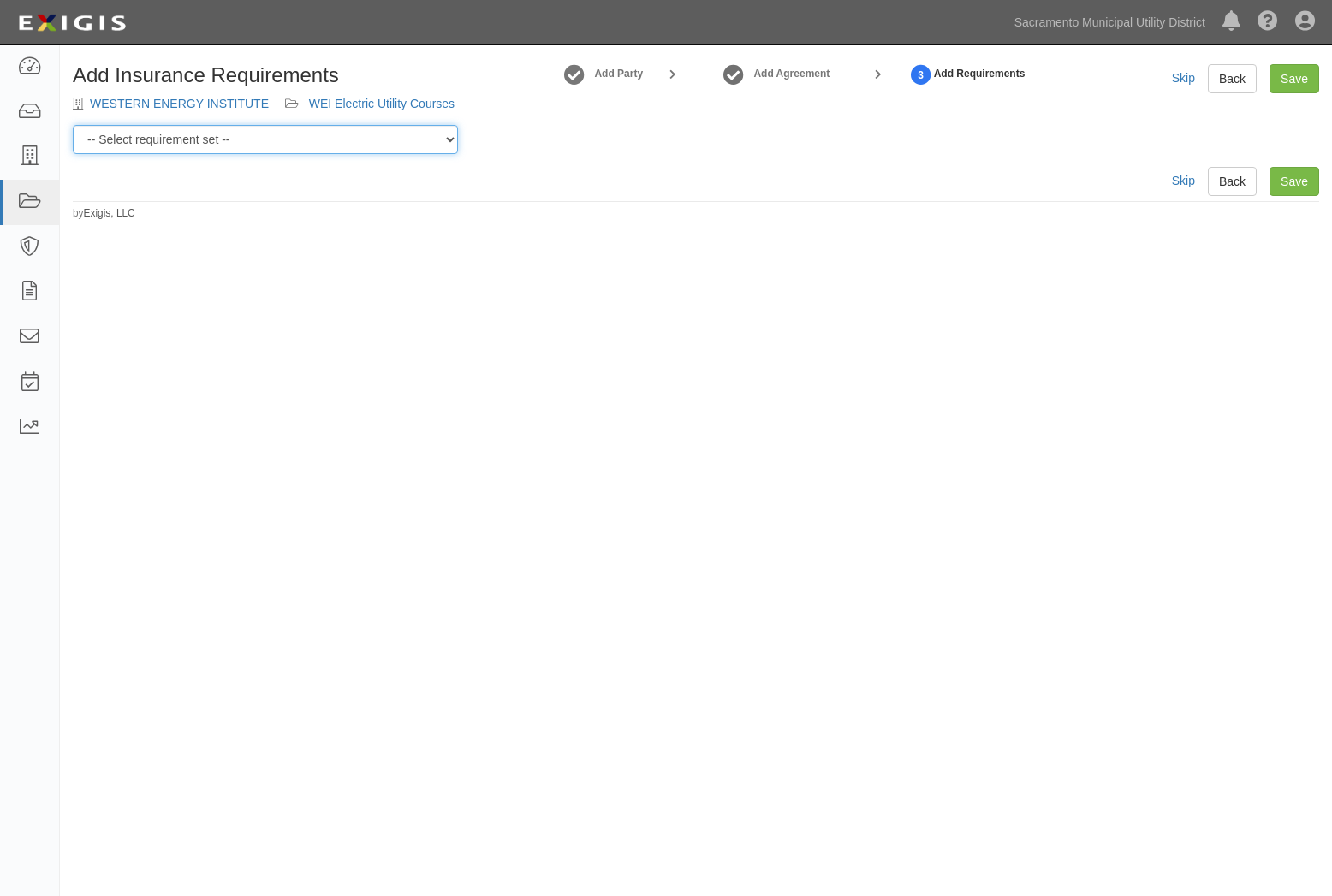
click at [302, 144] on select "-- Select requirement set -- SIR - 1 (CGL $2M, BAL $2M, WC $1M) SIR - 10 (CGL $…" at bounding box center [264, 139] width 385 height 29
select select "58851"
click at [72, 125] on select "-- Select requirement set -- SIR - 1 (CGL $2M, BAL $2M, WC $1M) SIR - 10 (CGL $…" at bounding box center [264, 139] width 385 height 29
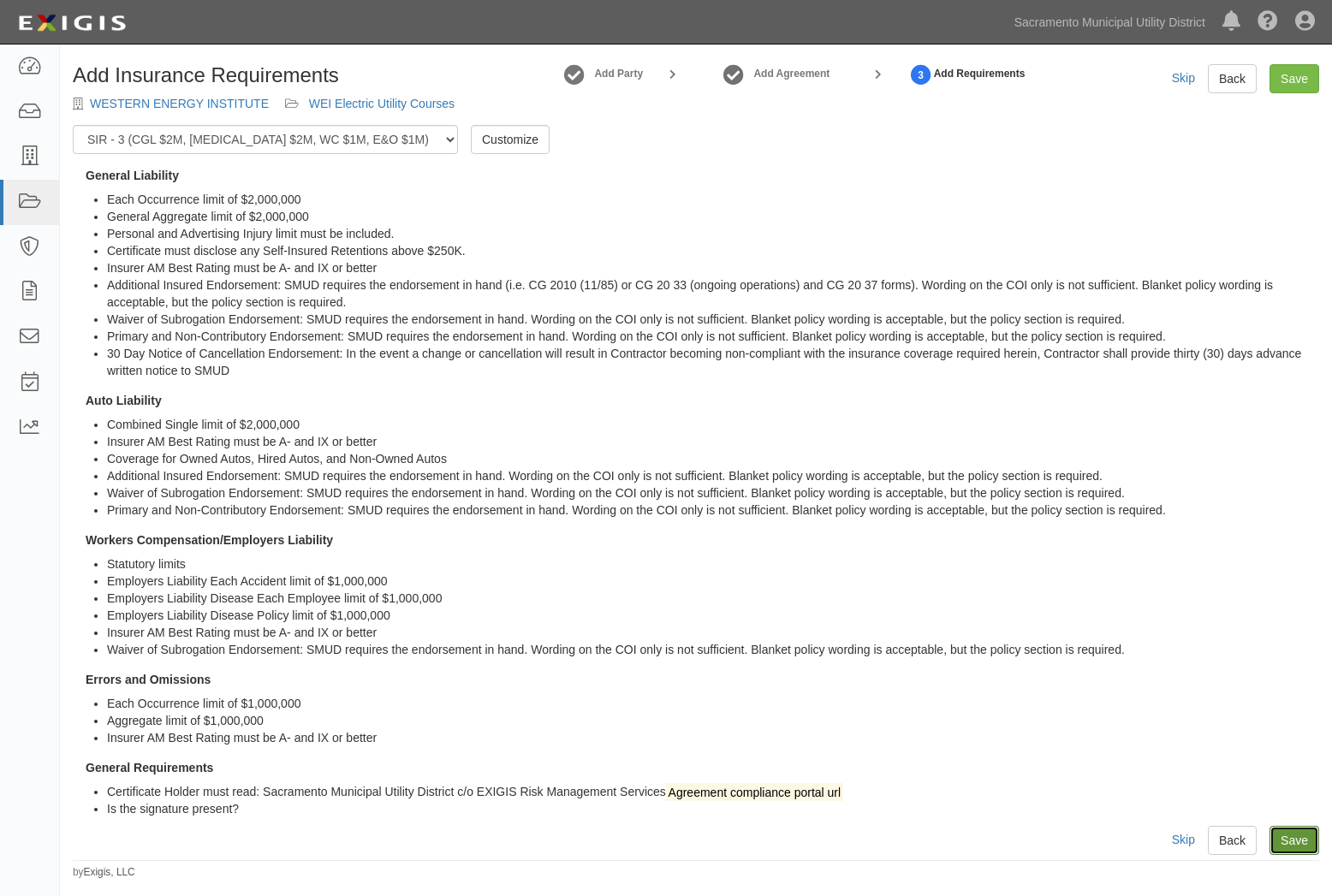
click at [1301, 840] on link "Save" at bounding box center [1294, 839] width 50 height 29
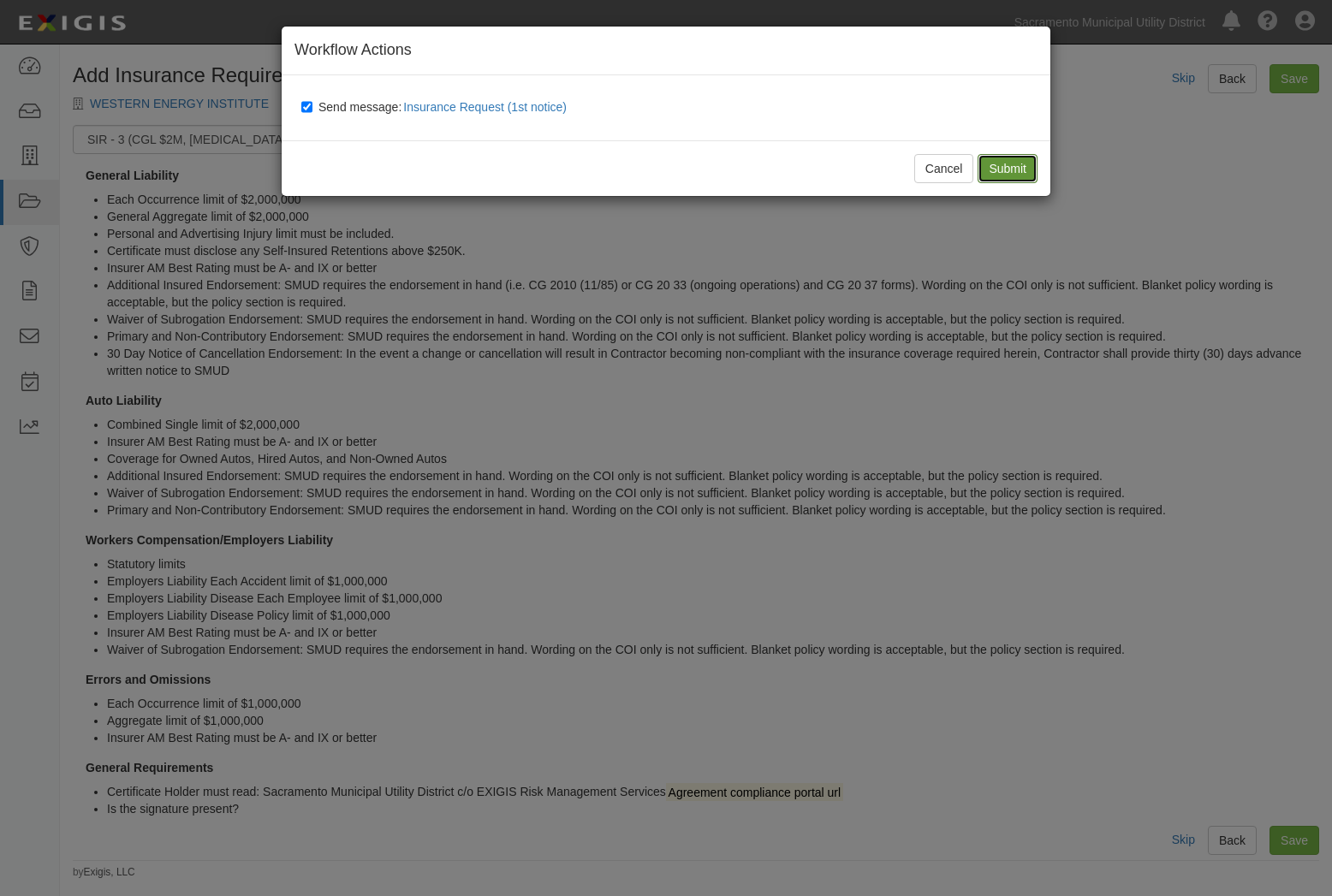
click at [1001, 163] on input "Submit" at bounding box center [1007, 168] width 60 height 29
